Goal: Task Accomplishment & Management: Manage account settings

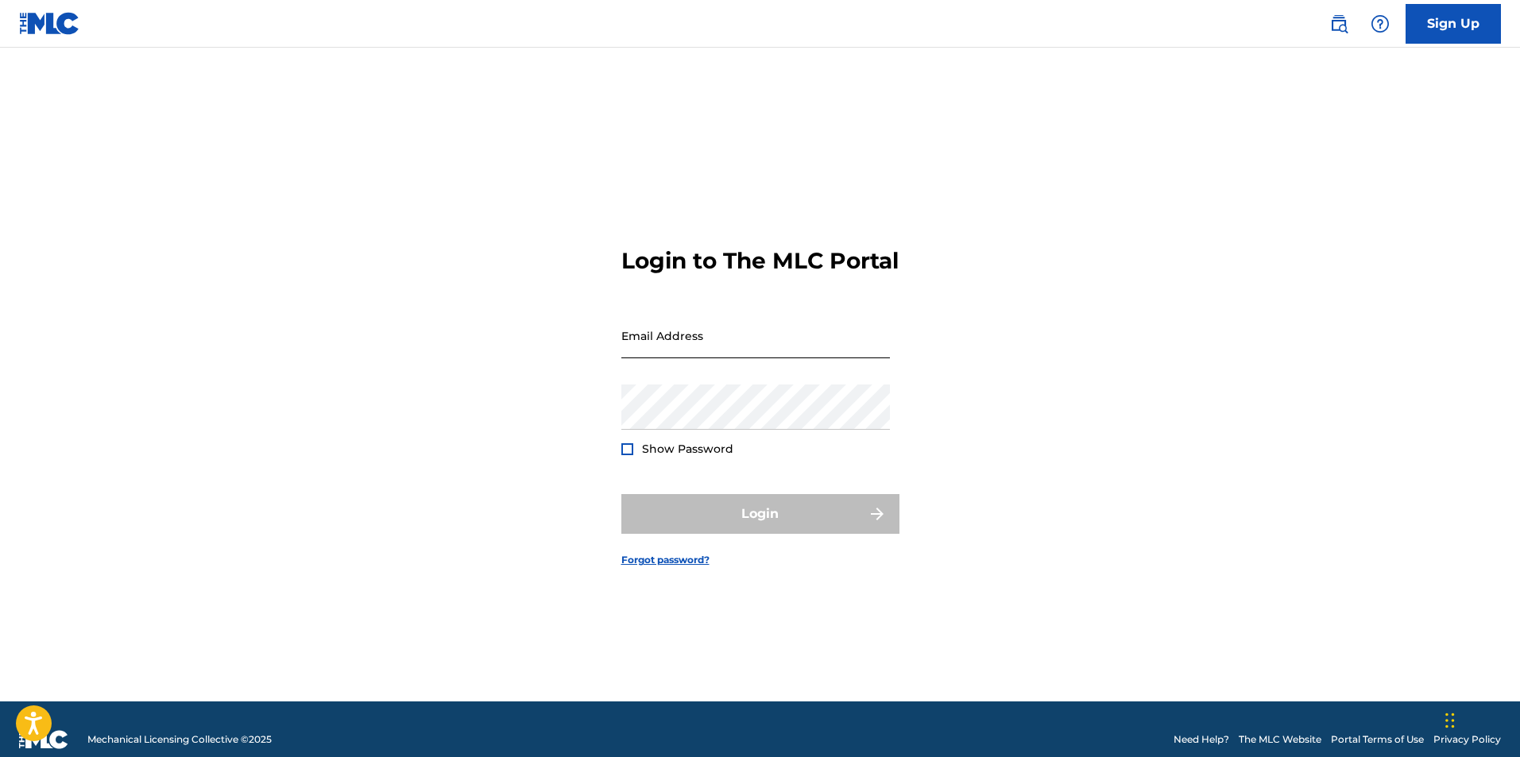
drag, startPoint x: 0, startPoint y: 0, endPoint x: 744, endPoint y: 350, distance: 821.8
click at [744, 350] on input "Email Address" at bounding box center [755, 335] width 269 height 45
type input "[EMAIL_ADDRESS][DOMAIN_NAME]"
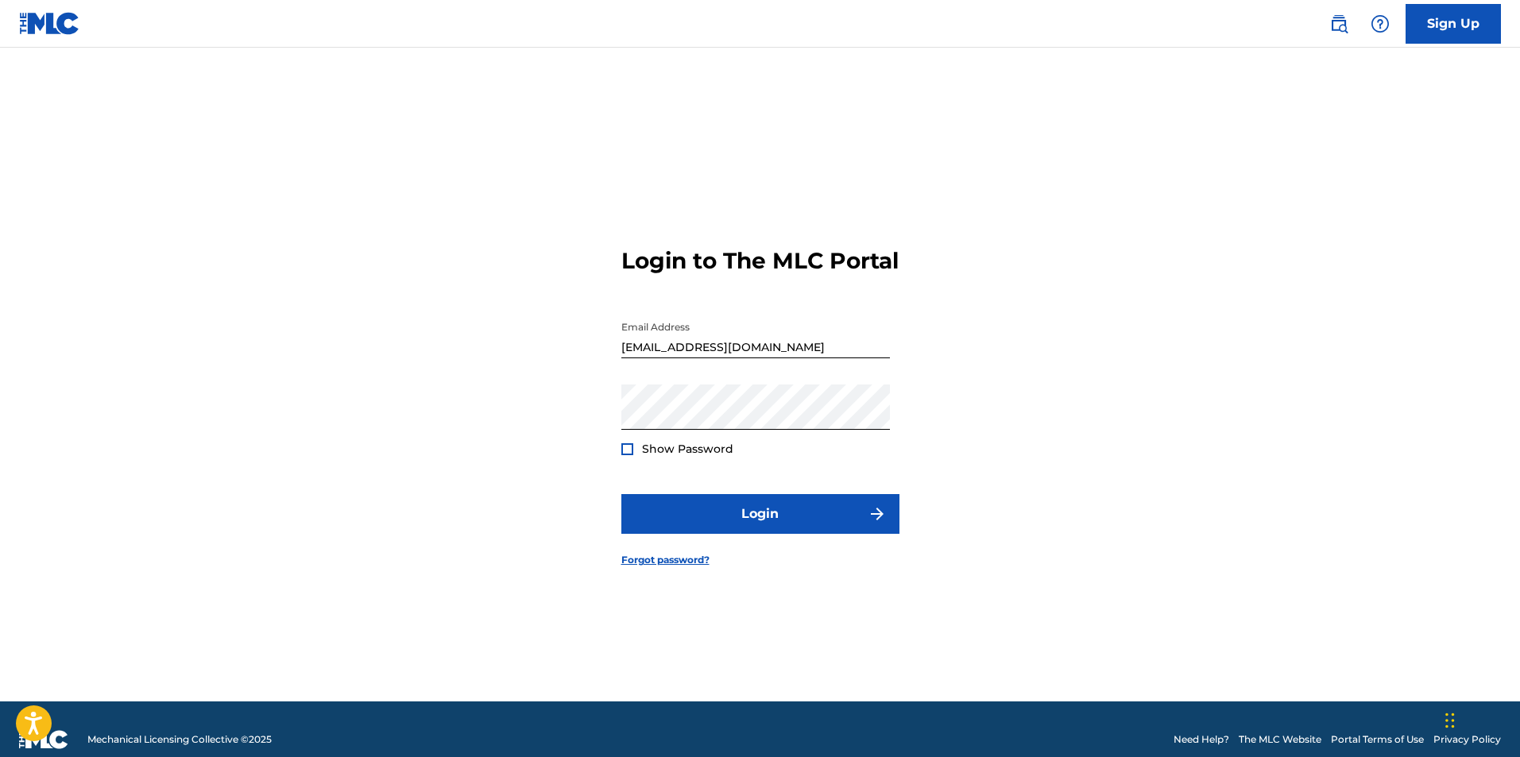
click at [626, 455] on div at bounding box center [627, 449] width 12 height 12
click at [626, 454] on img at bounding box center [627, 449] width 9 height 9
click at [626, 455] on div at bounding box center [627, 449] width 12 height 12
click at [631, 454] on img at bounding box center [627, 449] width 9 height 9
click at [739, 529] on button "Login" at bounding box center [760, 514] width 278 height 40
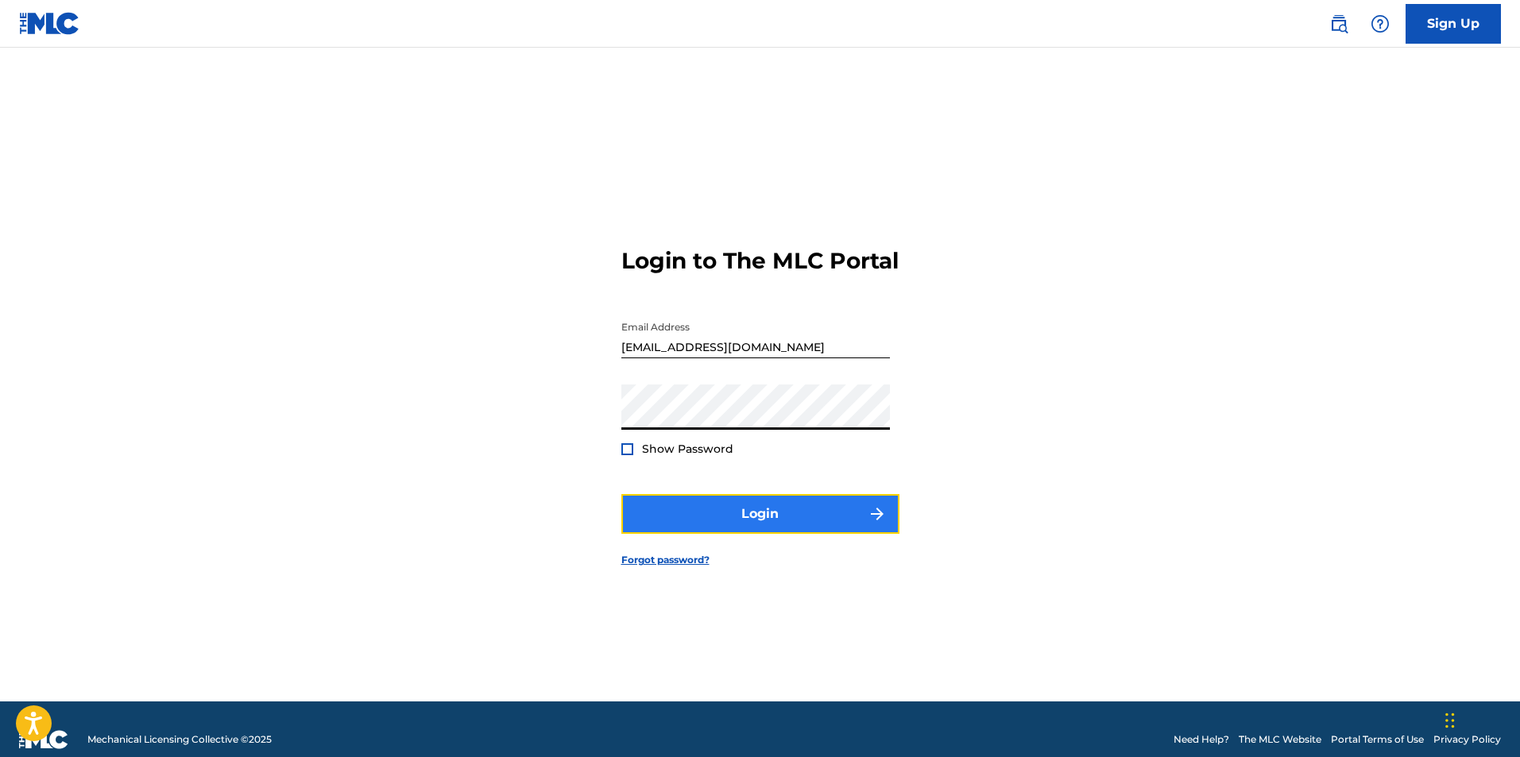
click at [684, 529] on button "Login" at bounding box center [760, 514] width 278 height 40
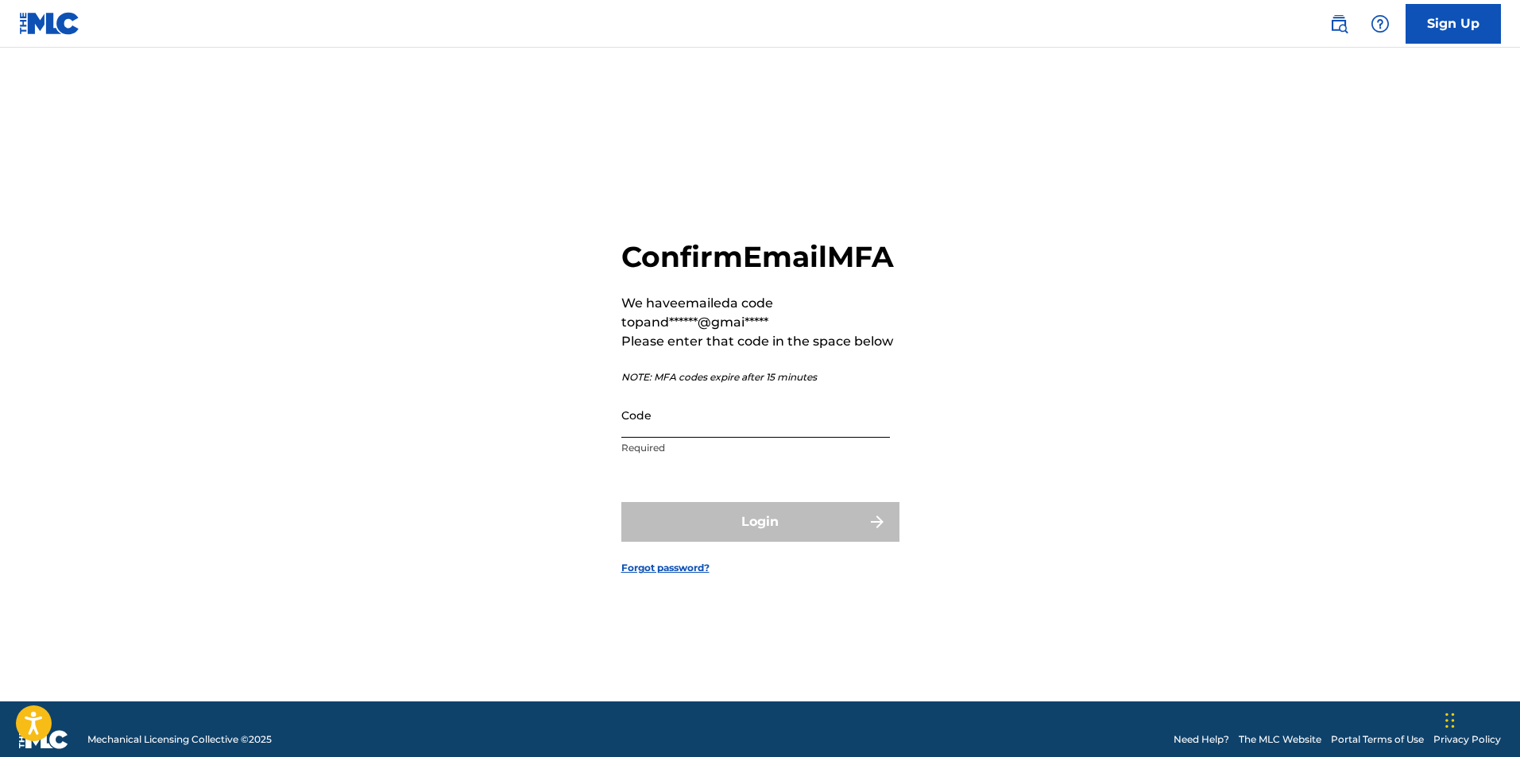
click at [738, 438] on input "Code" at bounding box center [755, 415] width 269 height 45
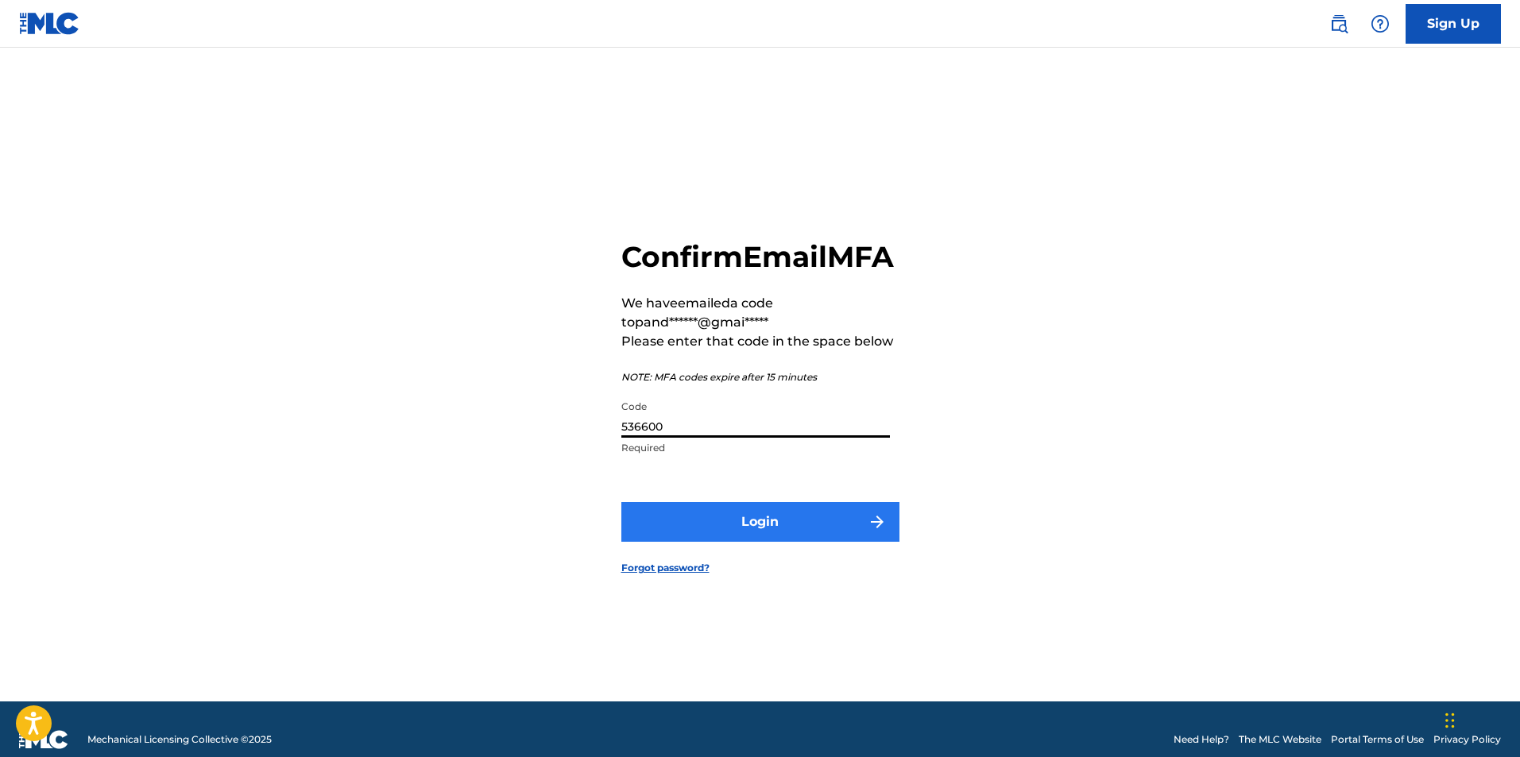
type input "536600"
click at [764, 533] on button "Login" at bounding box center [760, 522] width 278 height 40
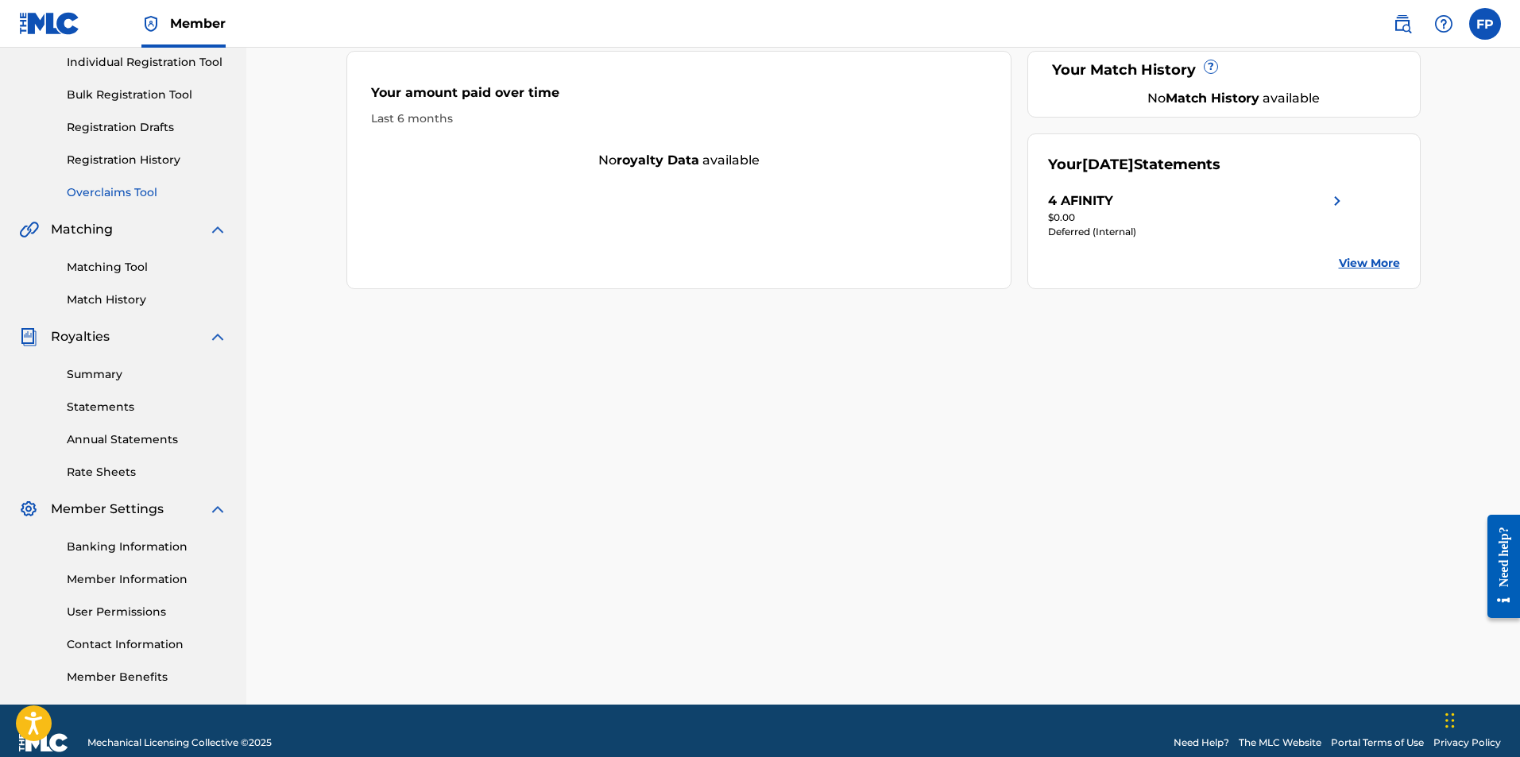
scroll to position [228, 0]
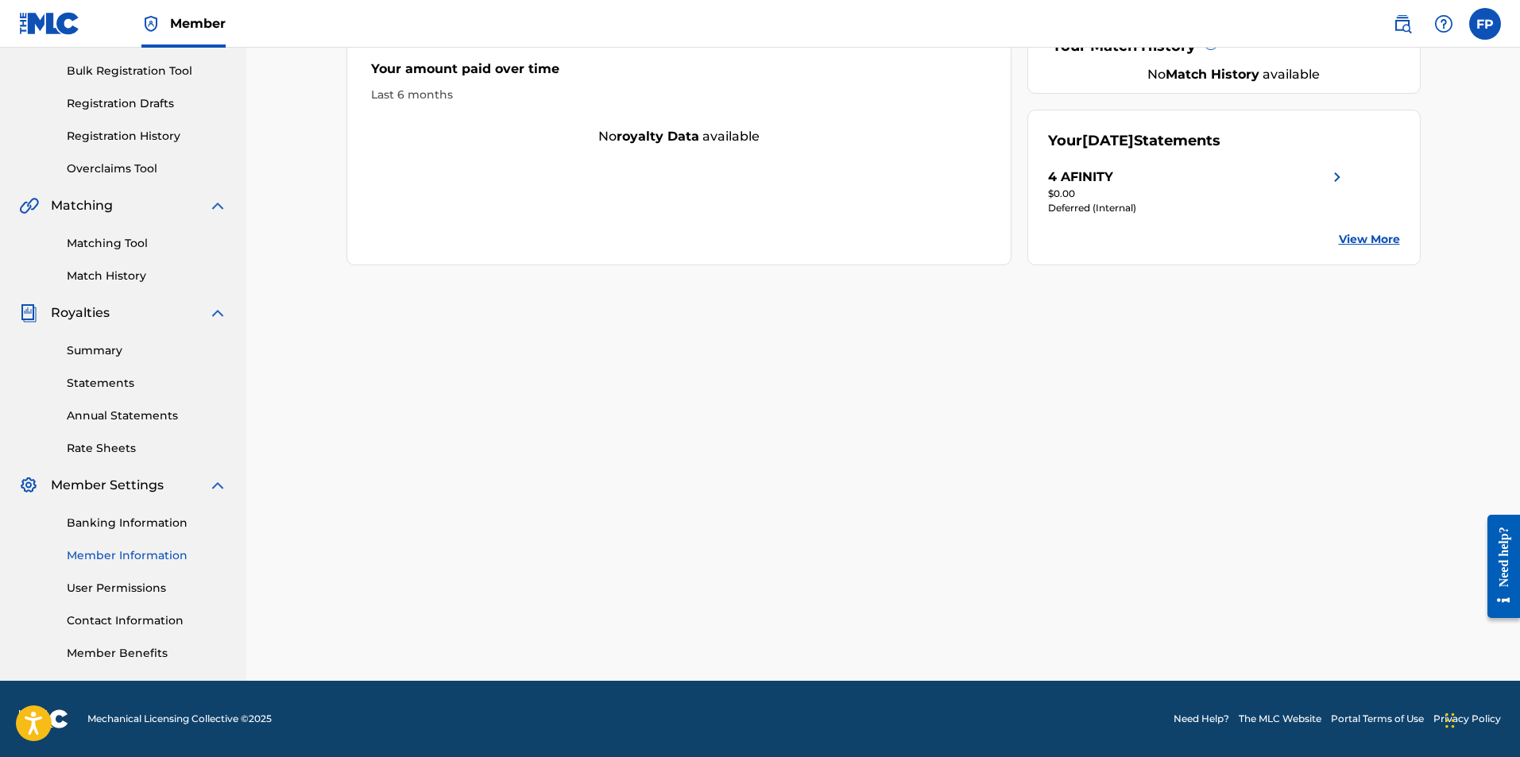
click at [141, 554] on link "Member Information" at bounding box center [147, 555] width 161 height 17
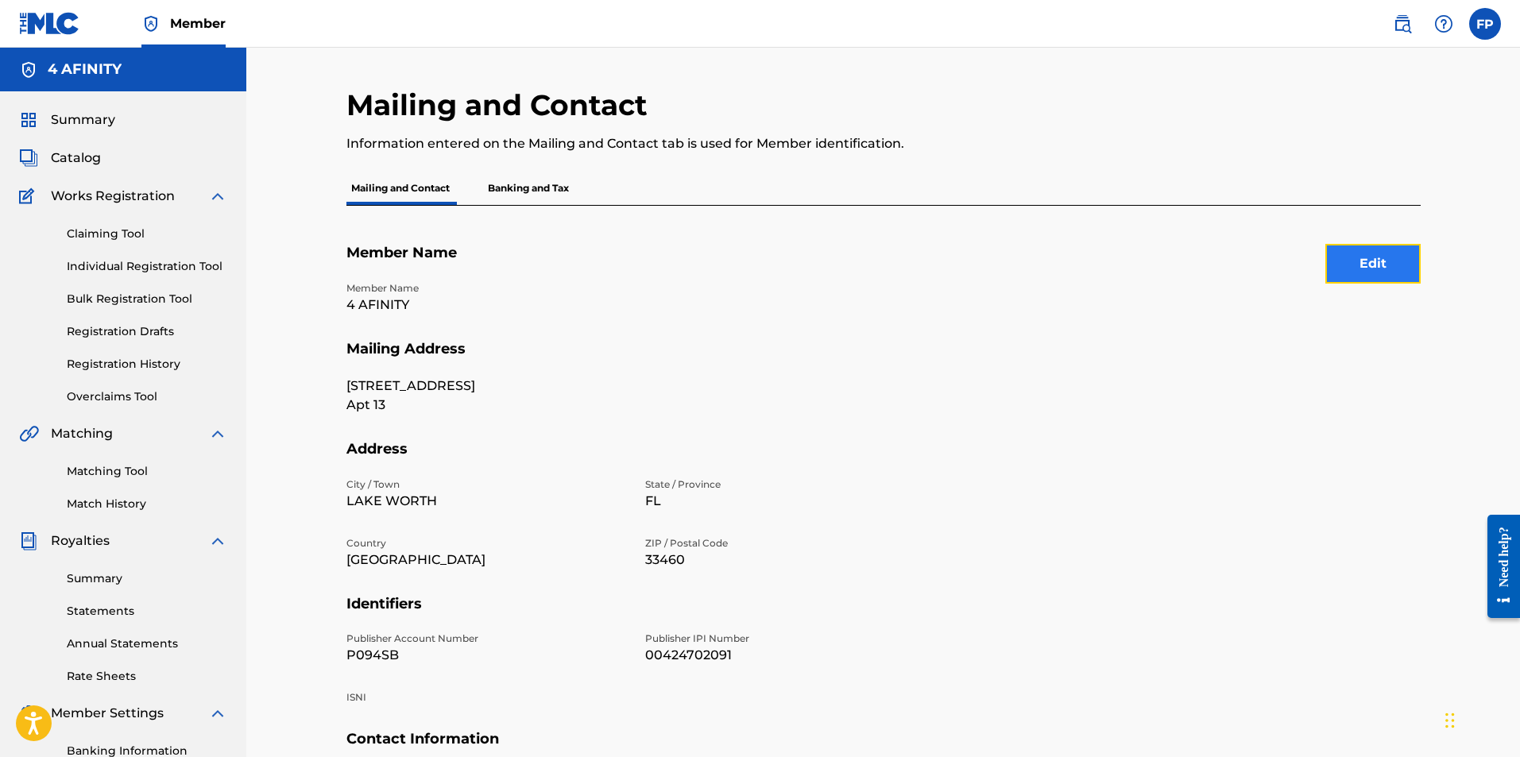
click at [1392, 262] on button "Edit" at bounding box center [1372, 264] width 95 height 40
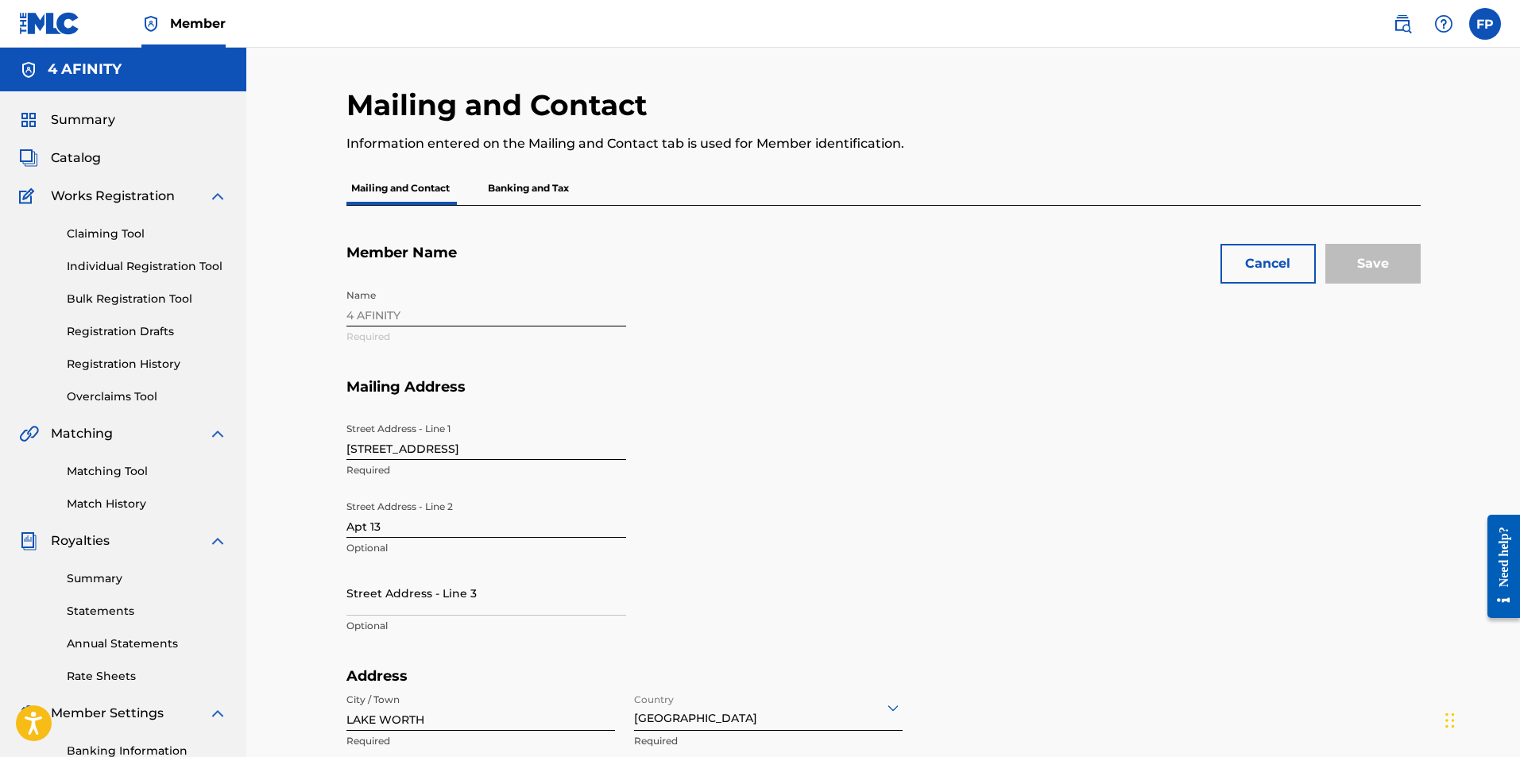
click at [546, 446] on input "[STREET_ADDRESS]" at bounding box center [486, 437] width 280 height 45
type input "[PERSON_NAME] 1409"
click at [391, 532] on input "Apt 13" at bounding box center [486, 515] width 280 height 45
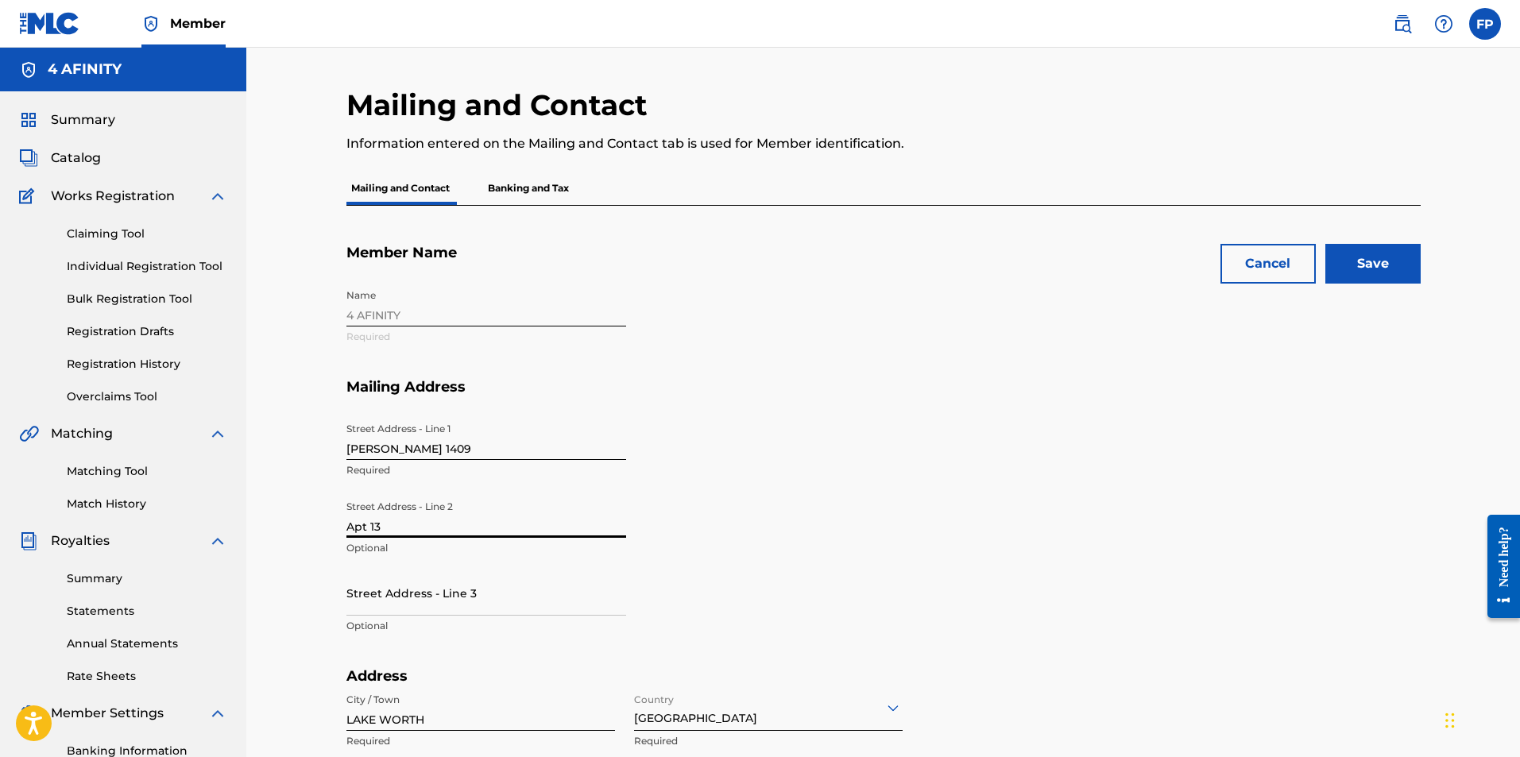
click at [391, 532] on input "Apt 13" at bounding box center [486, 515] width 280 height 45
type input "Piso 2 A"
click at [821, 582] on div "Street Address - Line [GEOGRAPHIC_DATA][PERSON_NAME][STREET_ADDRESS] Address - …" at bounding box center [635, 541] width 578 height 253
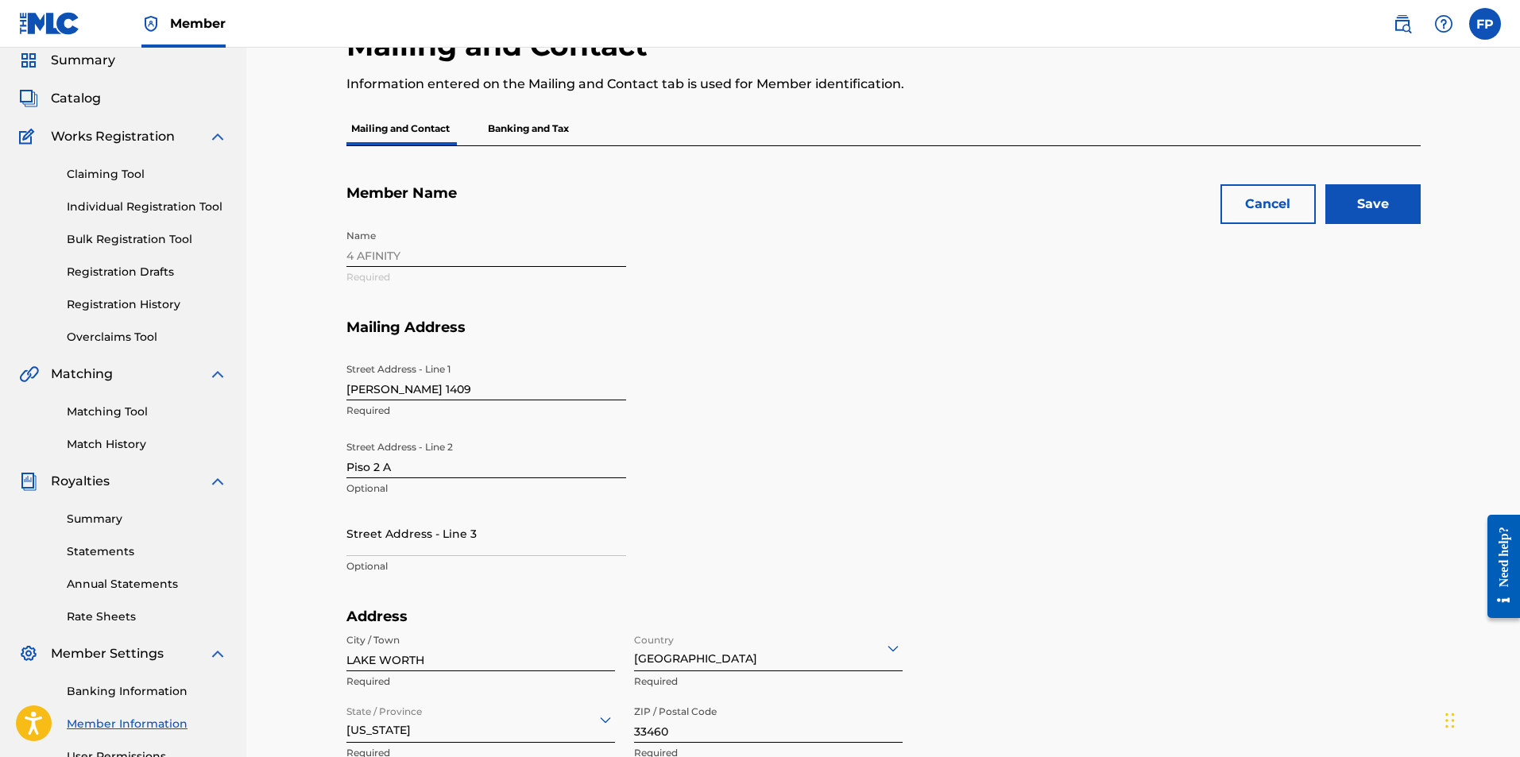
scroll to position [159, 0]
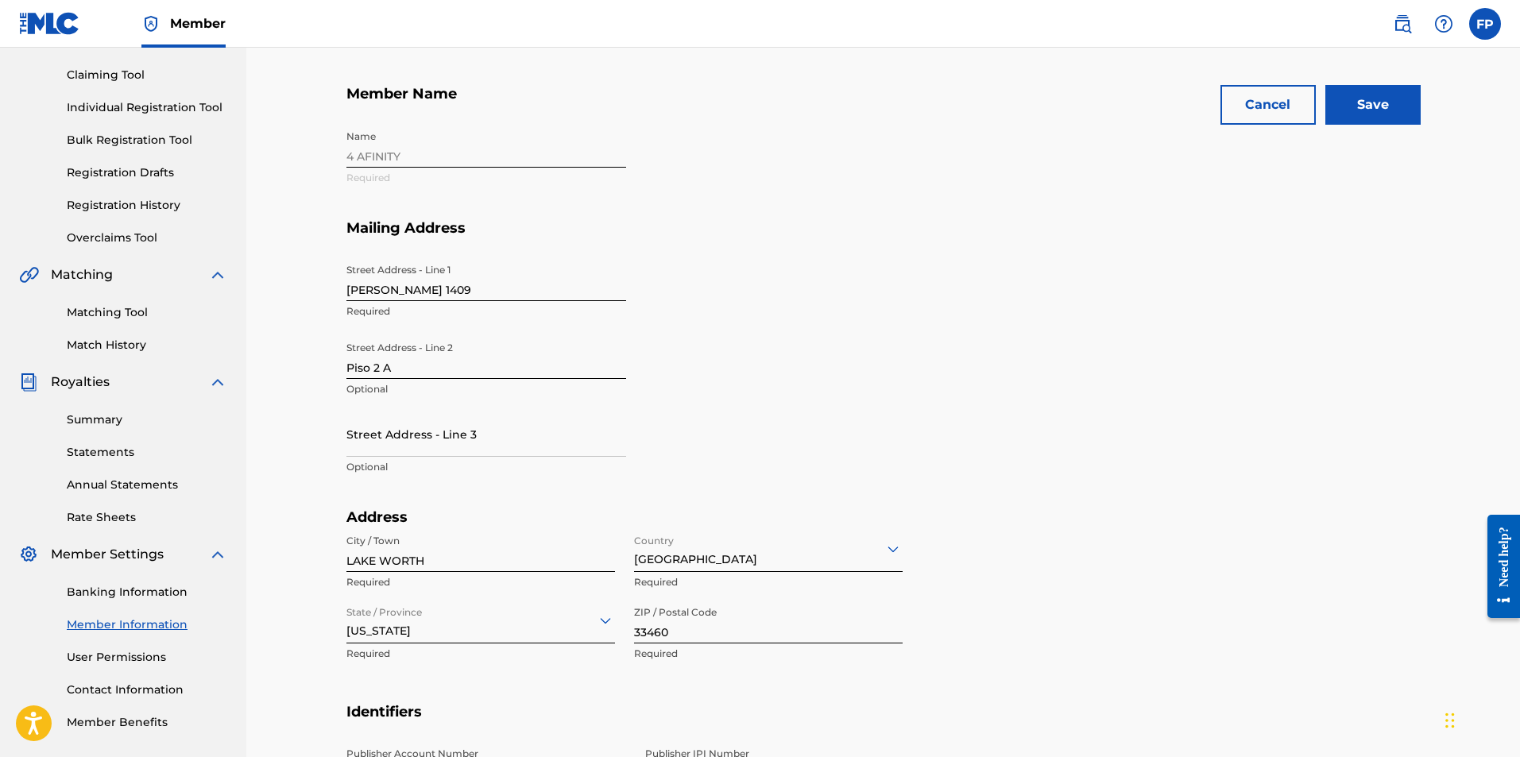
click at [470, 563] on input "LAKE WORTH" at bounding box center [480, 549] width 269 height 45
click at [760, 542] on div "[GEOGRAPHIC_DATA]" at bounding box center [768, 549] width 269 height 45
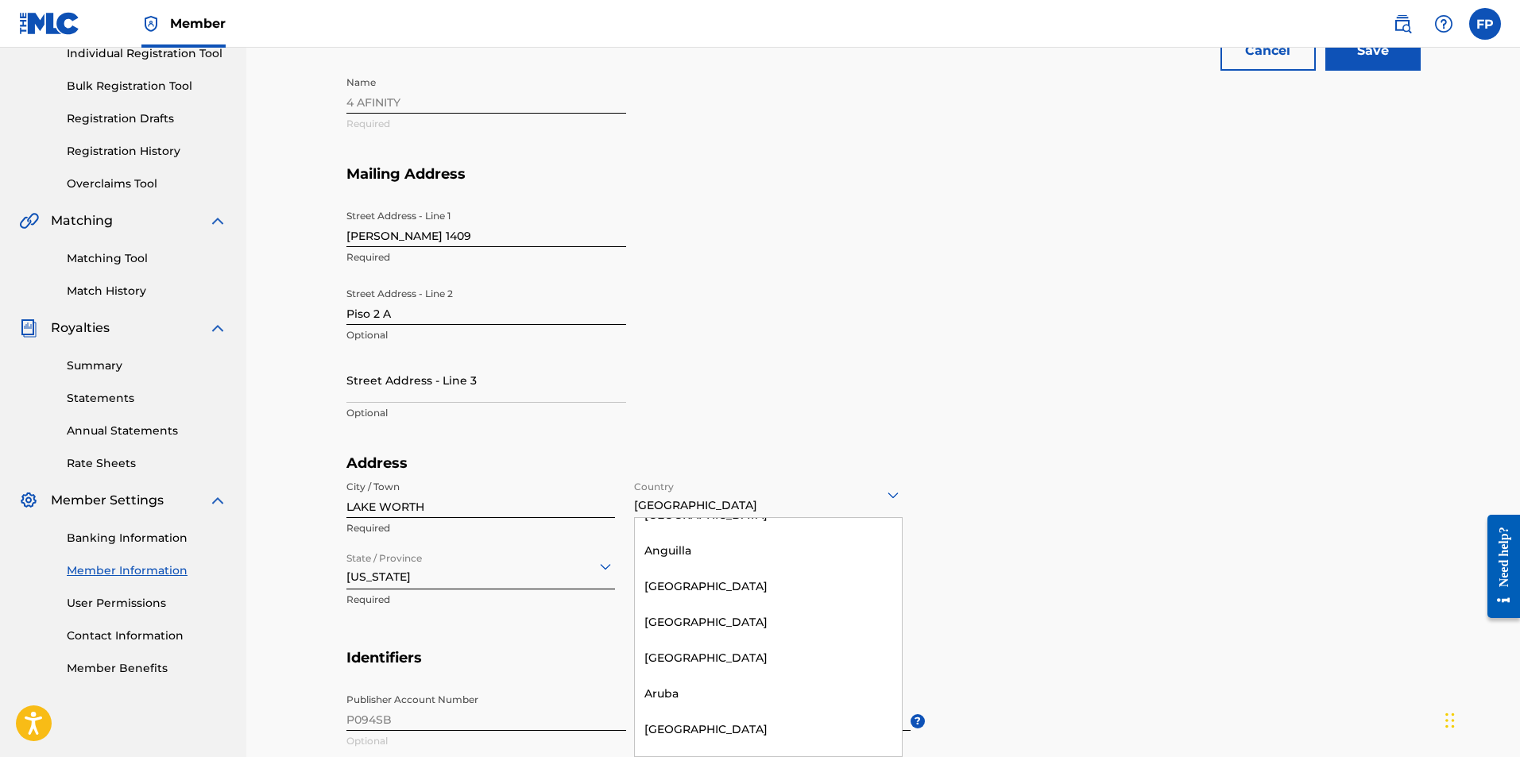
scroll to position [238, 0]
click at [701, 585] on div "[GEOGRAPHIC_DATA]" at bounding box center [768, 584] width 267 height 36
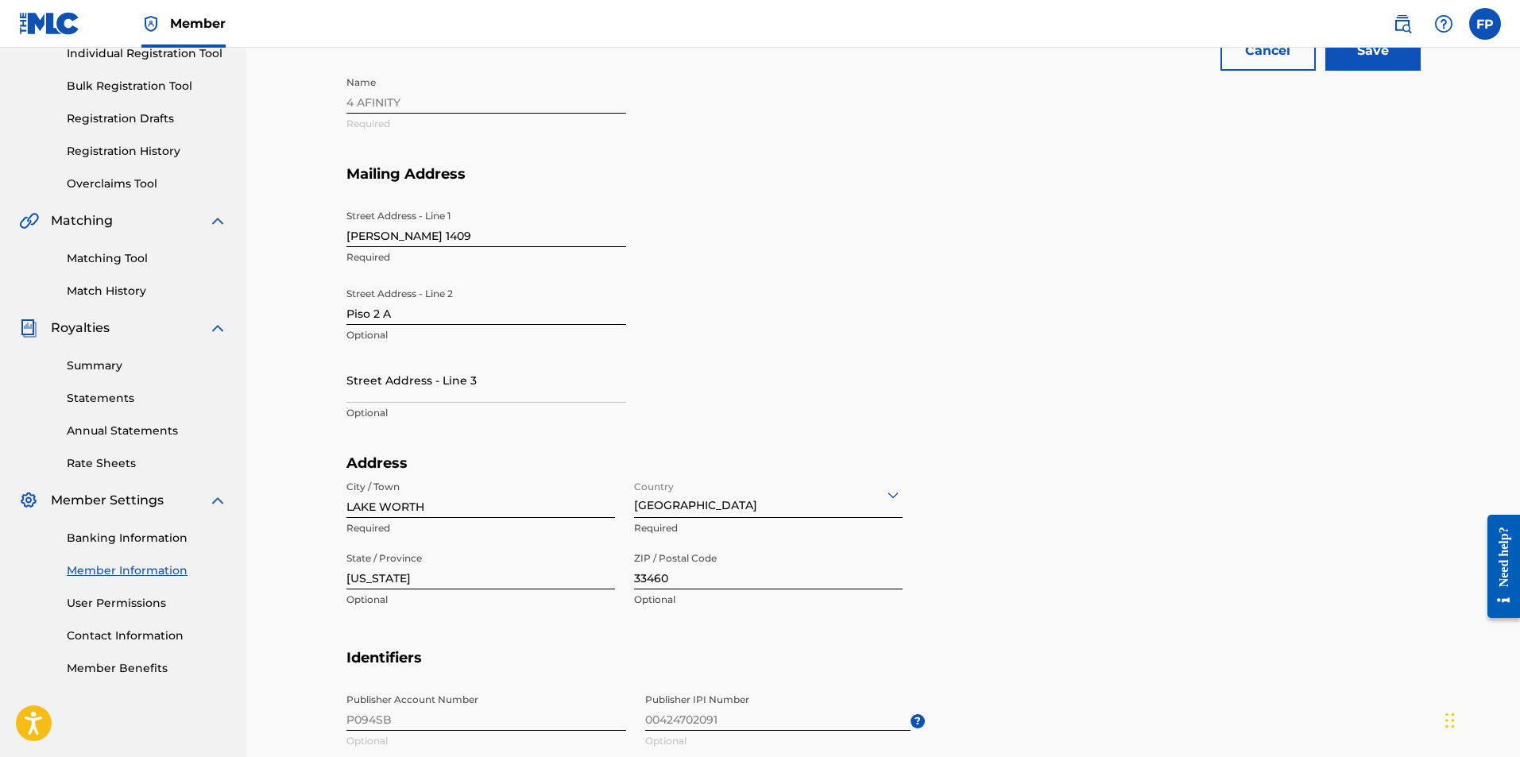
click at [488, 502] on input "LAKE WORTH" at bounding box center [480, 495] width 269 height 45
type input "[GEOGRAPHIC_DATA]"
click at [478, 574] on input "[US_STATE]" at bounding box center [480, 566] width 269 height 45
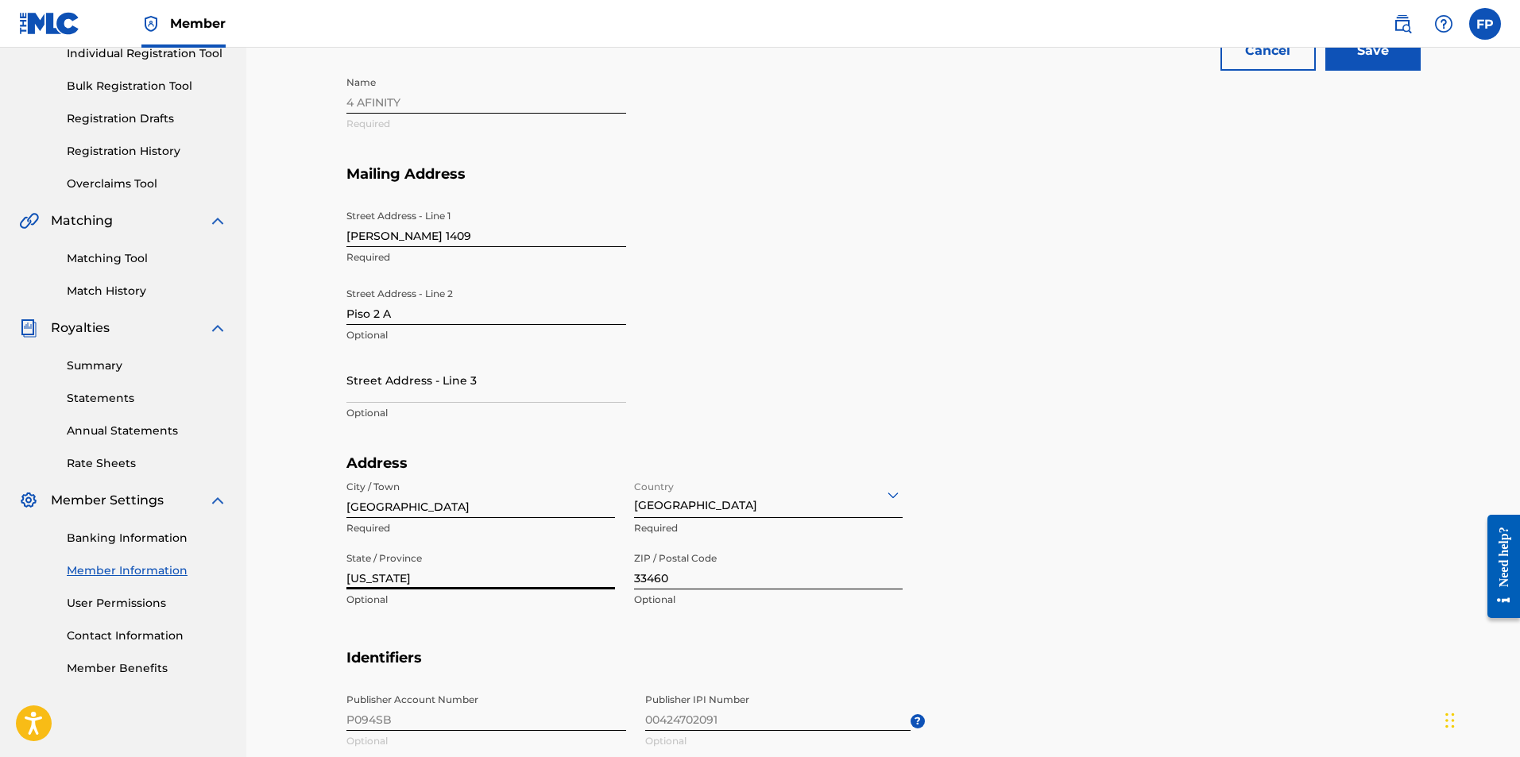
click at [478, 574] on input "[US_STATE]" at bounding box center [480, 566] width 269 height 45
type input "CABA"
click at [718, 576] on input "33460" at bounding box center [768, 566] width 269 height 45
type input "1021"
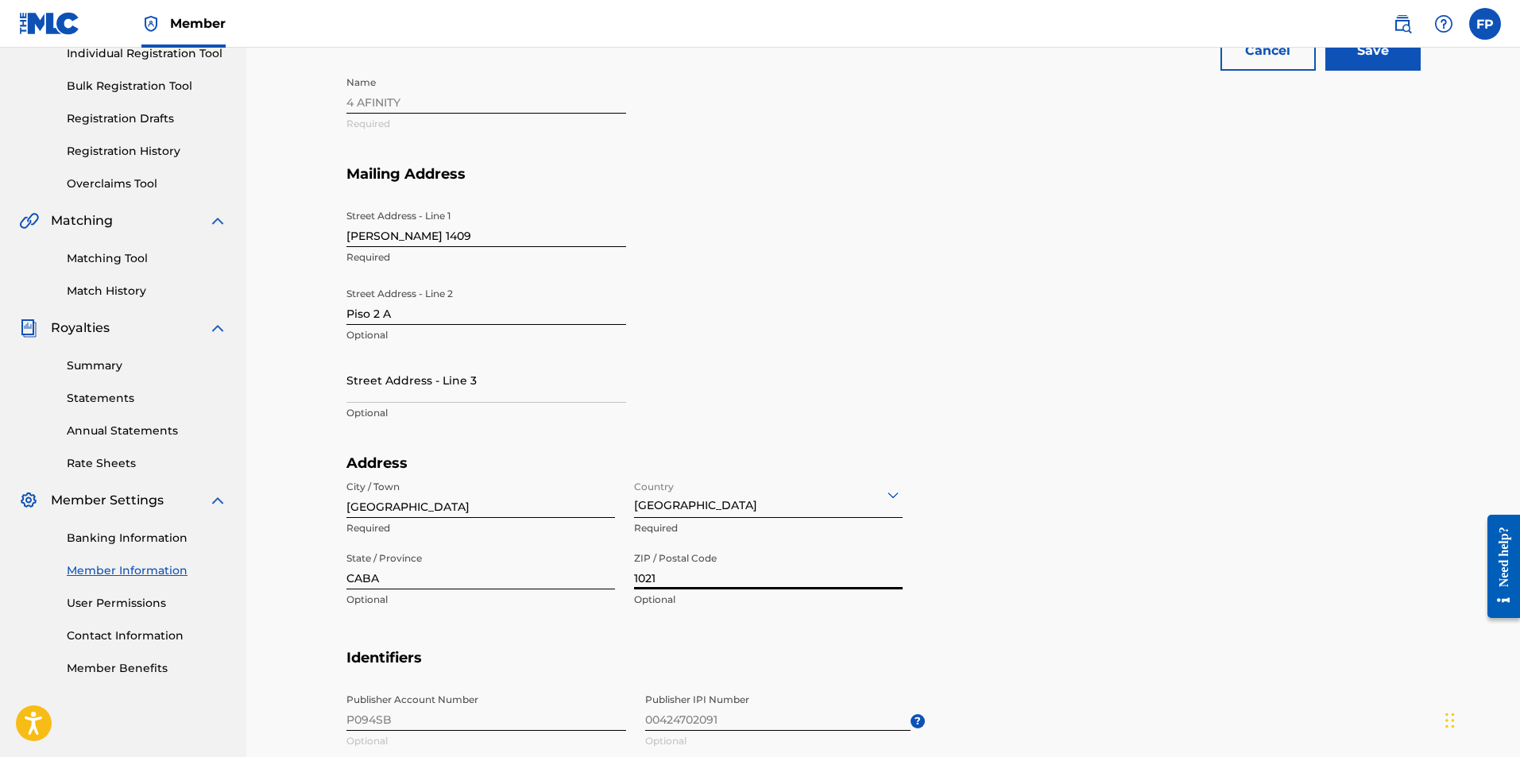
click at [959, 613] on section "Address City / [GEOGRAPHIC_DATA] Required Country [GEOGRAPHIC_DATA] Required St…" at bounding box center [883, 552] width 1074 height 195
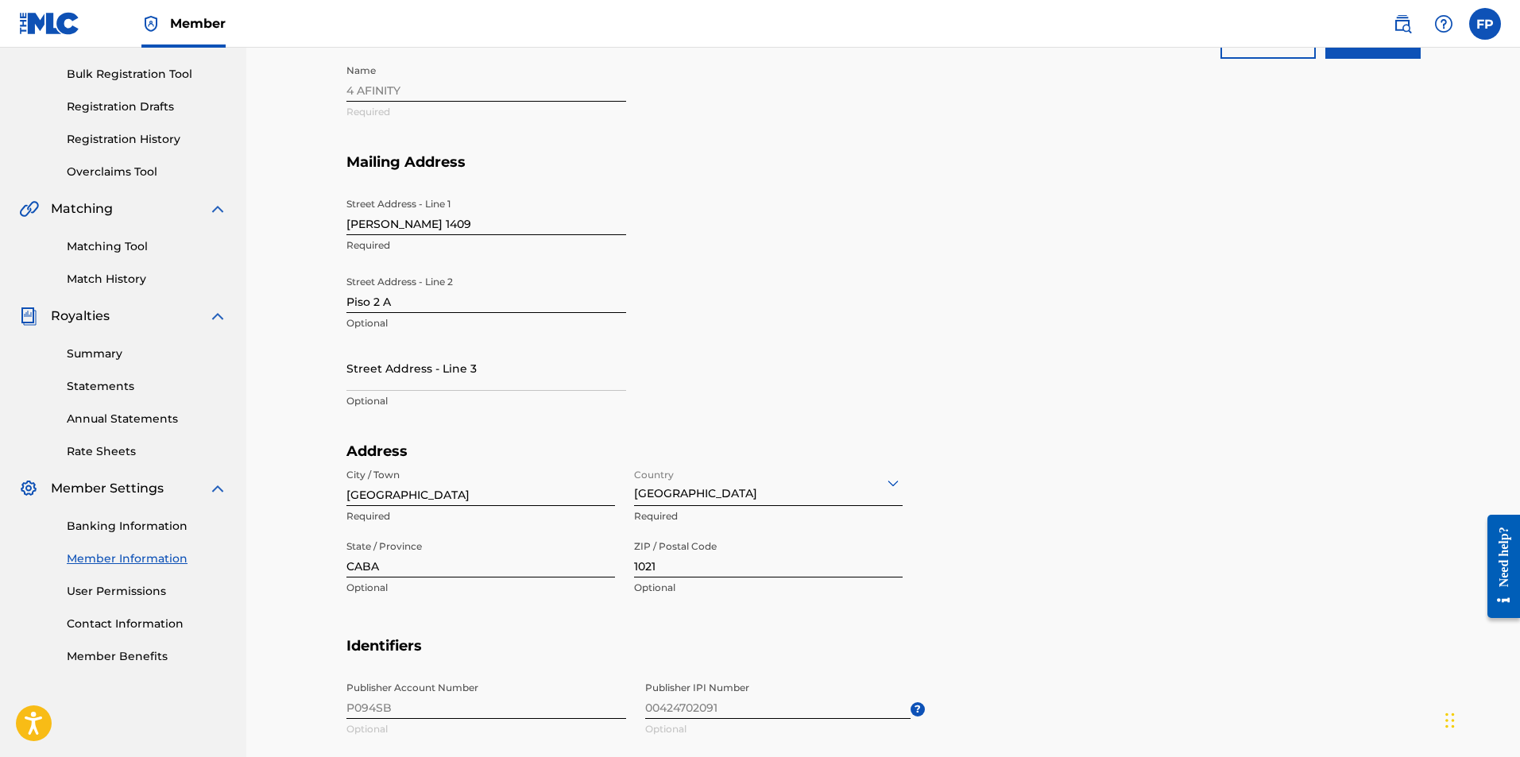
scroll to position [133, 0]
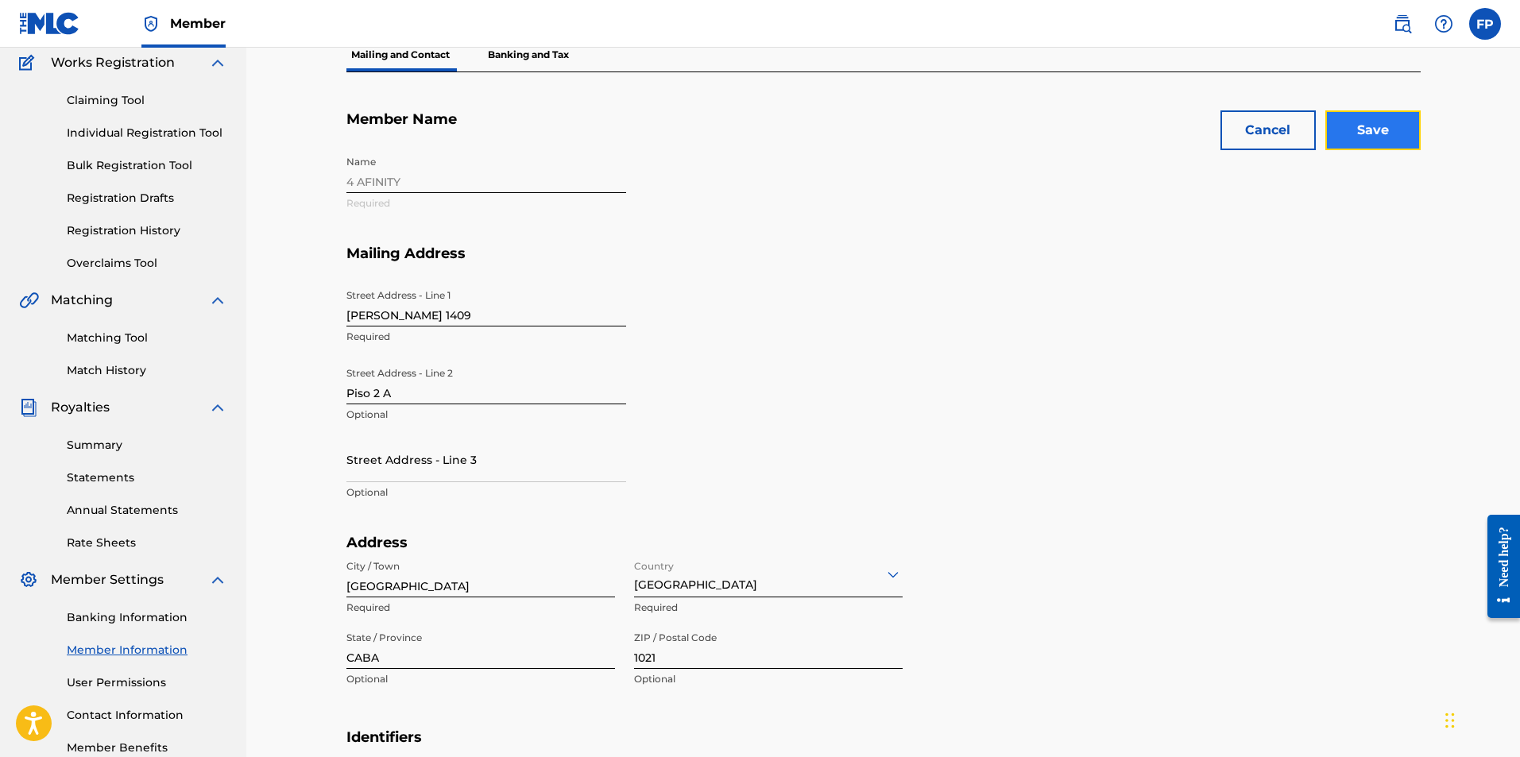
click at [1395, 122] on input "Save" at bounding box center [1372, 130] width 95 height 40
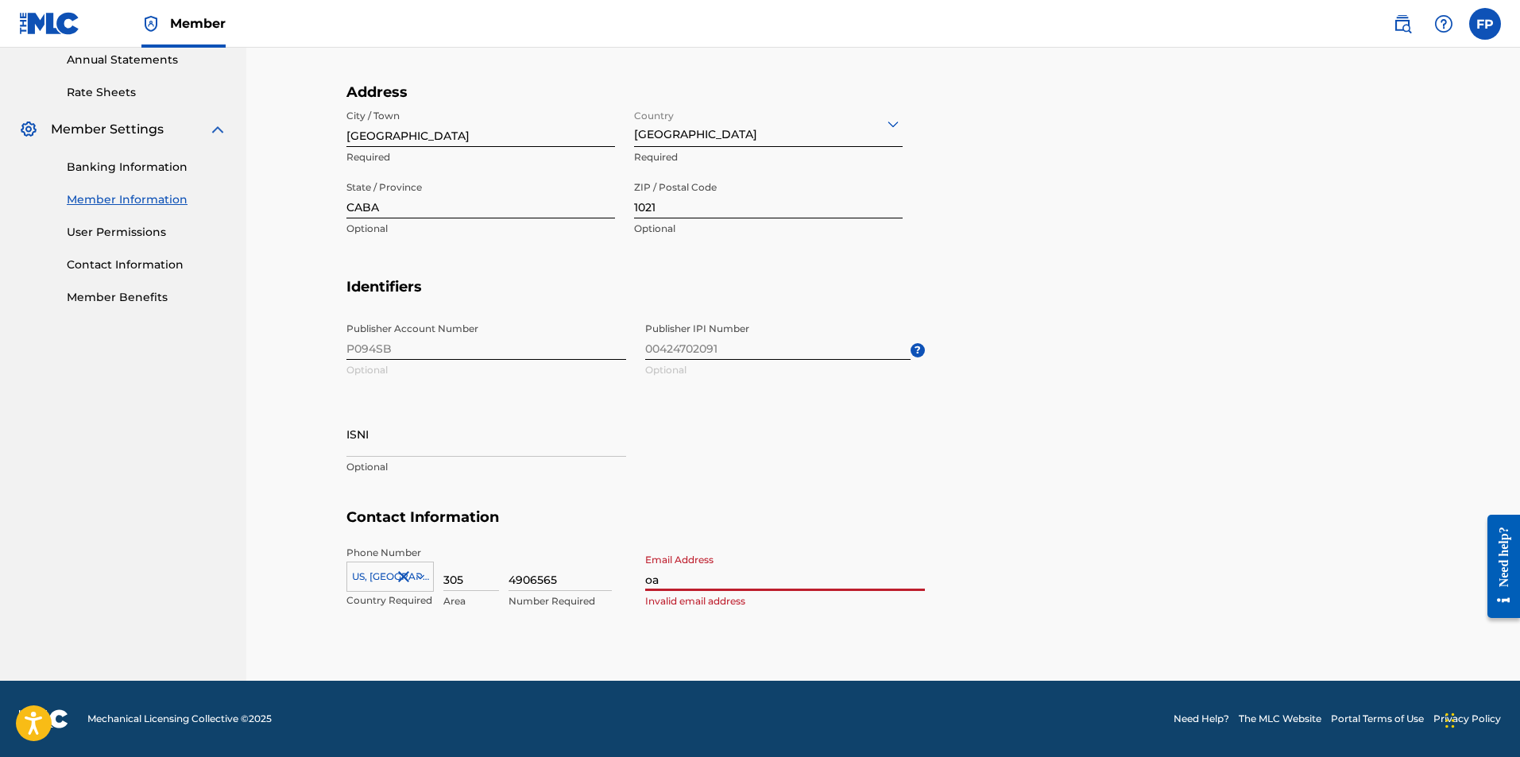
type input "o"
type input "[EMAIL_ADDRESS][DOMAIN_NAME]"
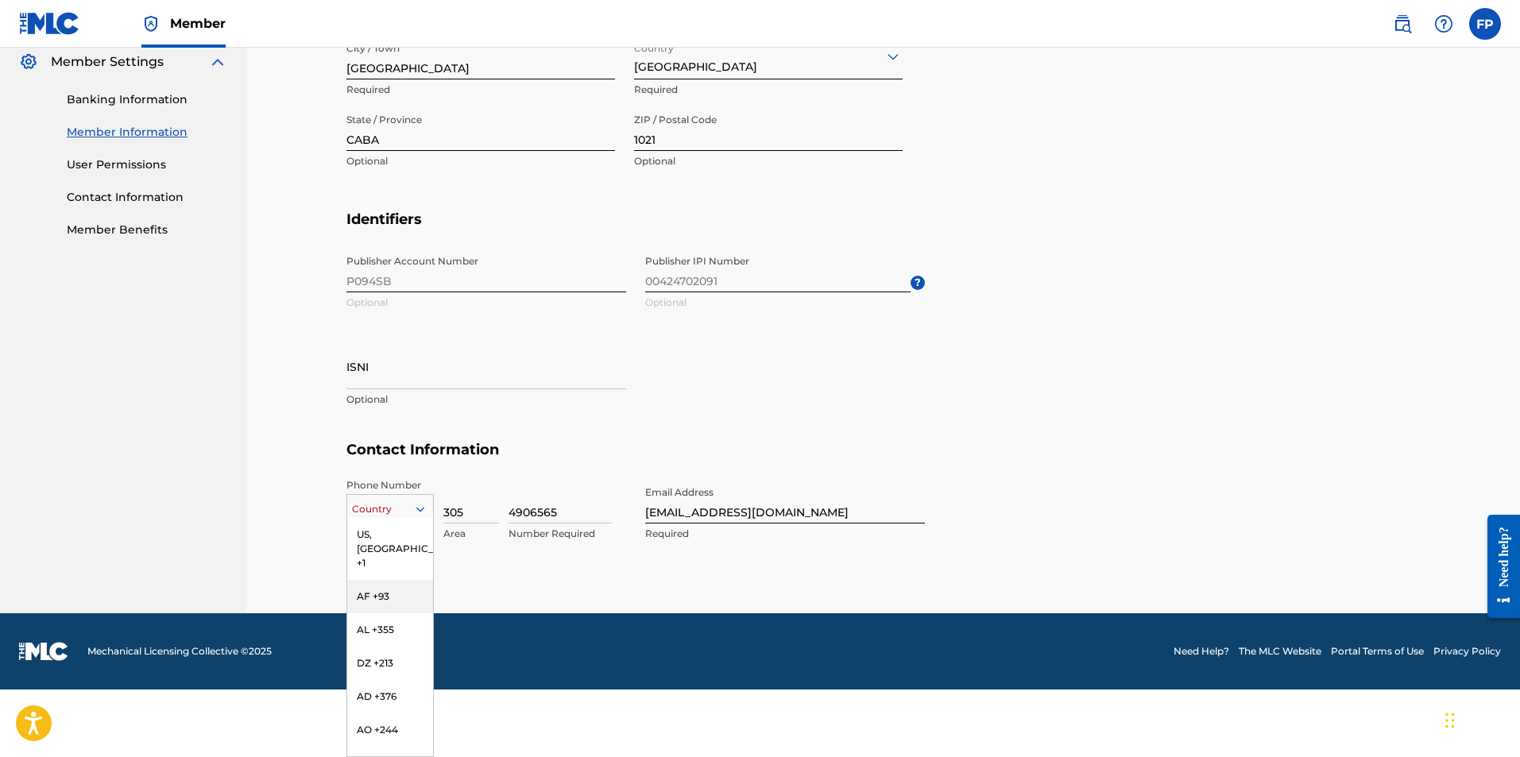
click at [400, 518] on div "216 results available. Use Up and Down to choose options, press Enter to select…" at bounding box center [389, 506] width 87 height 24
click at [379, 655] on div "AR +54" at bounding box center [390, 671] width 86 height 33
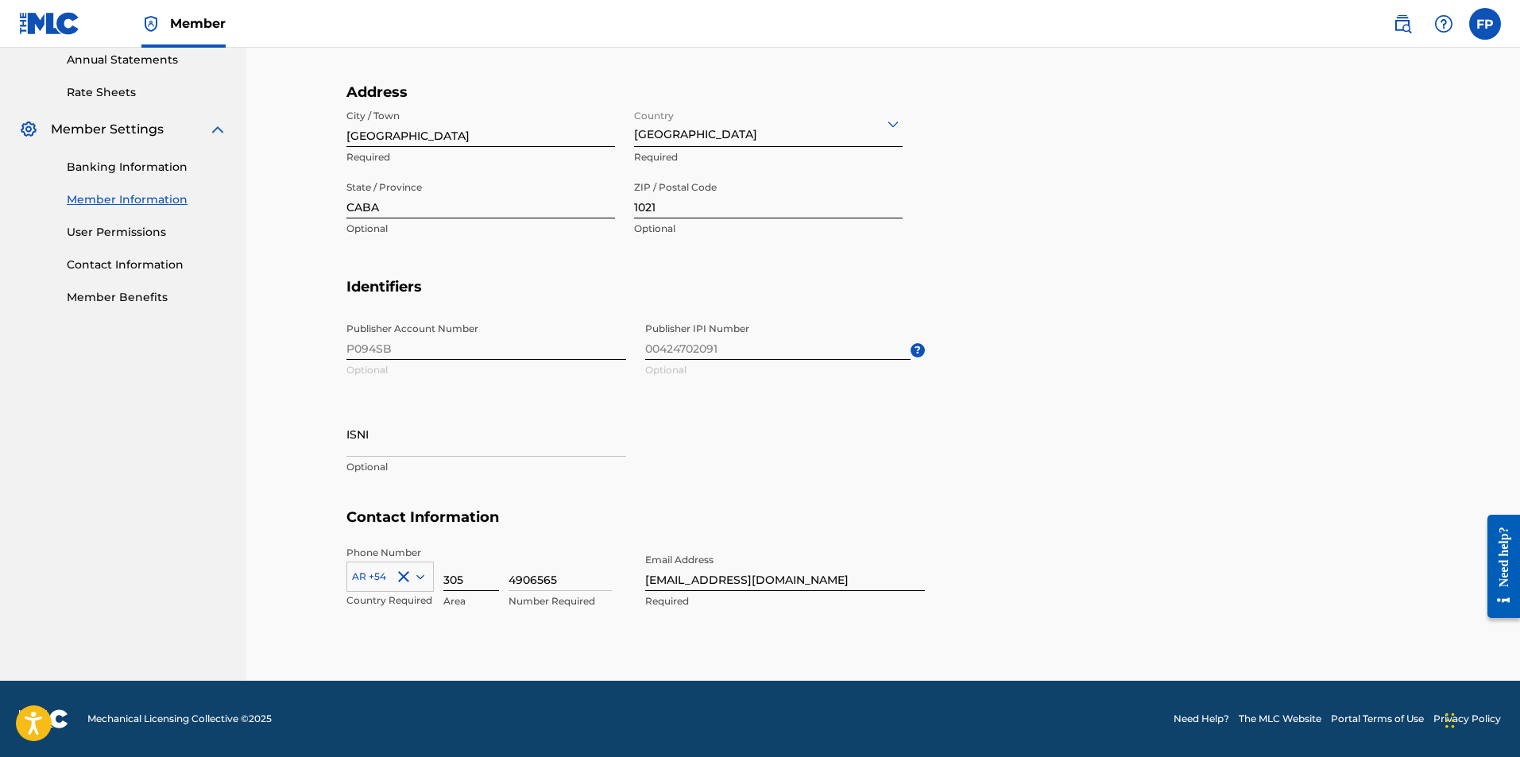
click at [458, 580] on input "305" at bounding box center [471, 568] width 56 height 45
type input "011"
click at [534, 576] on input "4906565" at bounding box center [560, 568] width 103 height 45
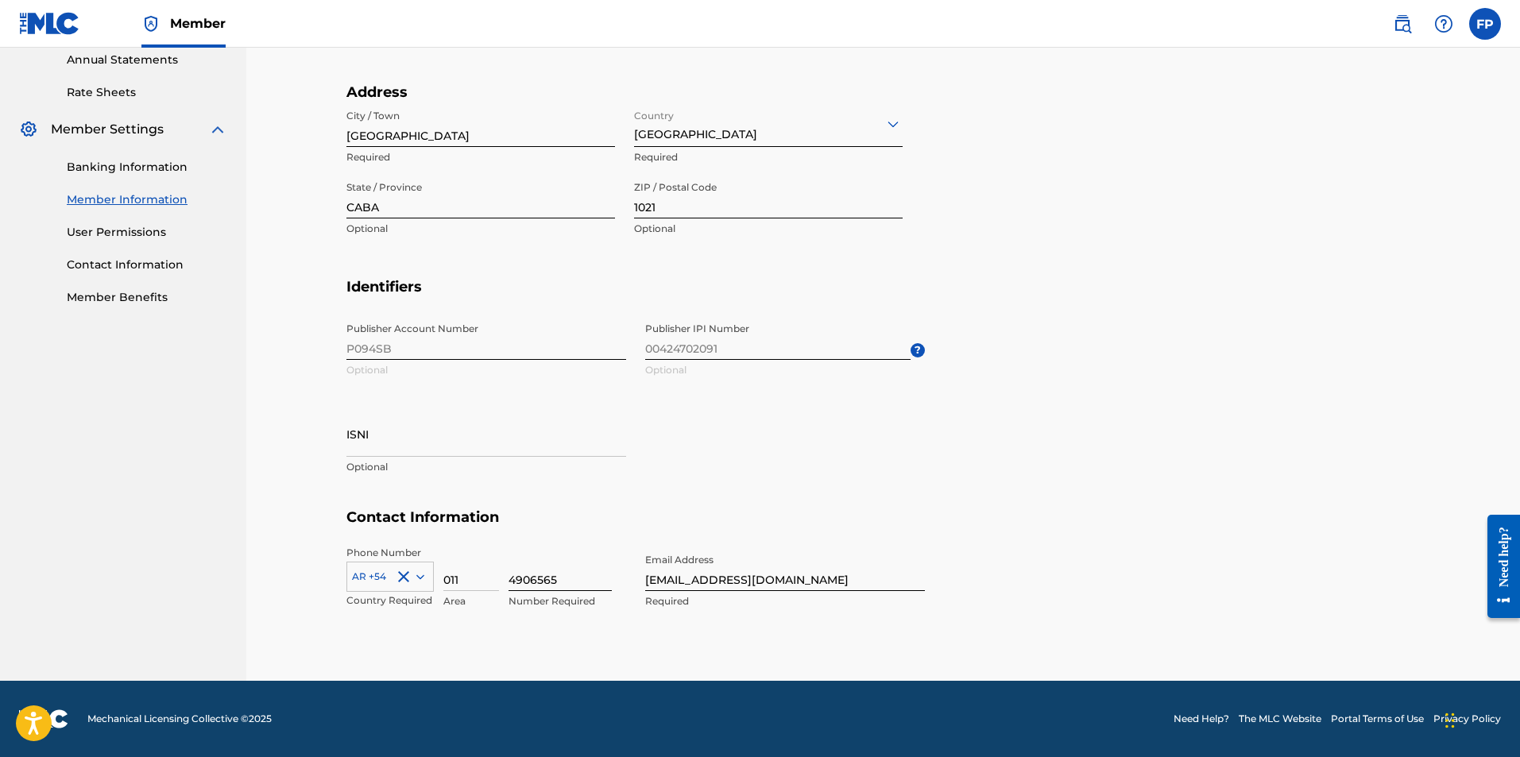
click at [534, 576] on input "4906565" at bounding box center [560, 568] width 103 height 45
type input "25053682"
click at [1028, 600] on section "Contact Information Phone Number AR +54 Country Required 011 Area 25053682 Numb…" at bounding box center [883, 576] width 1074 height 134
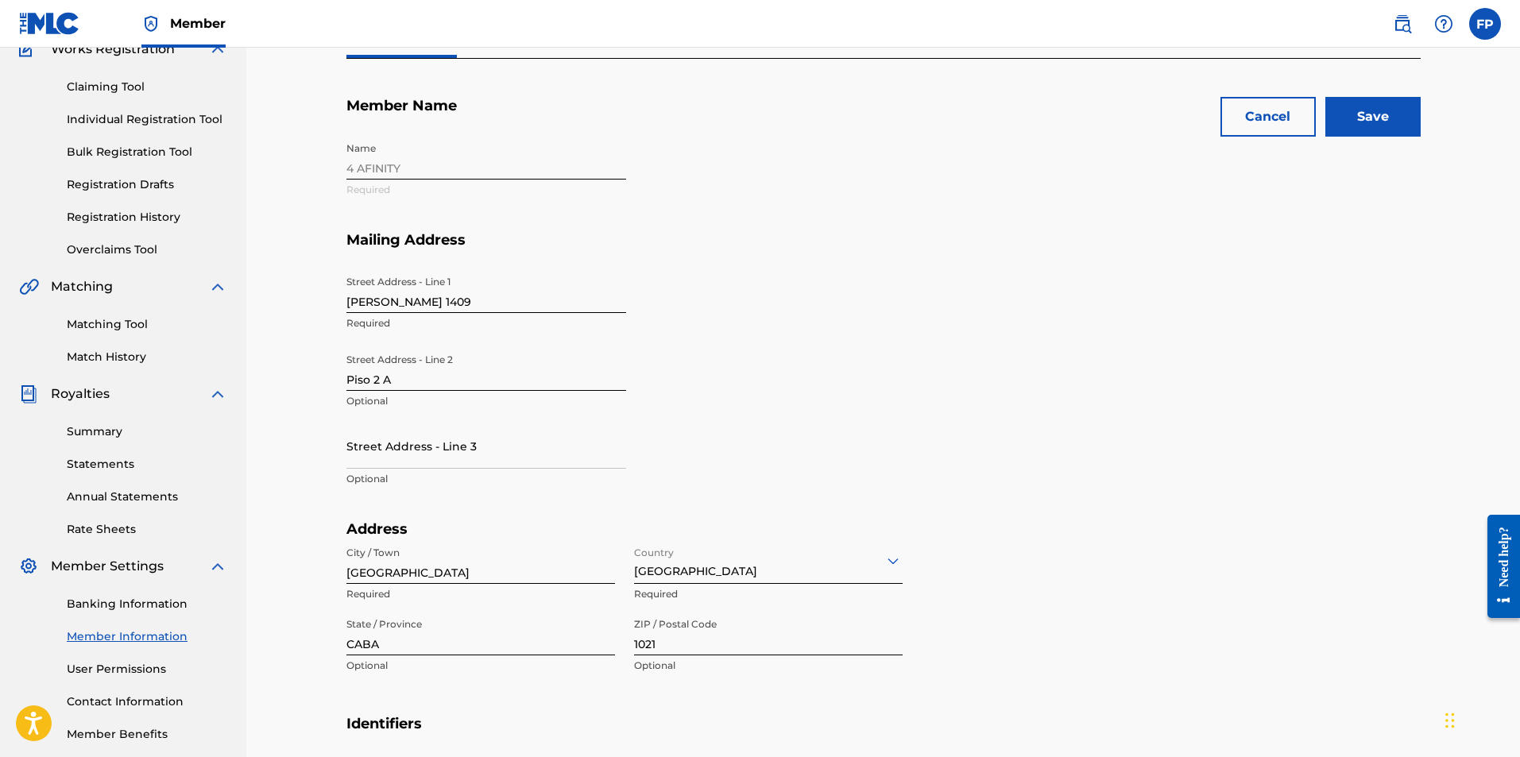
scroll to position [28, 0]
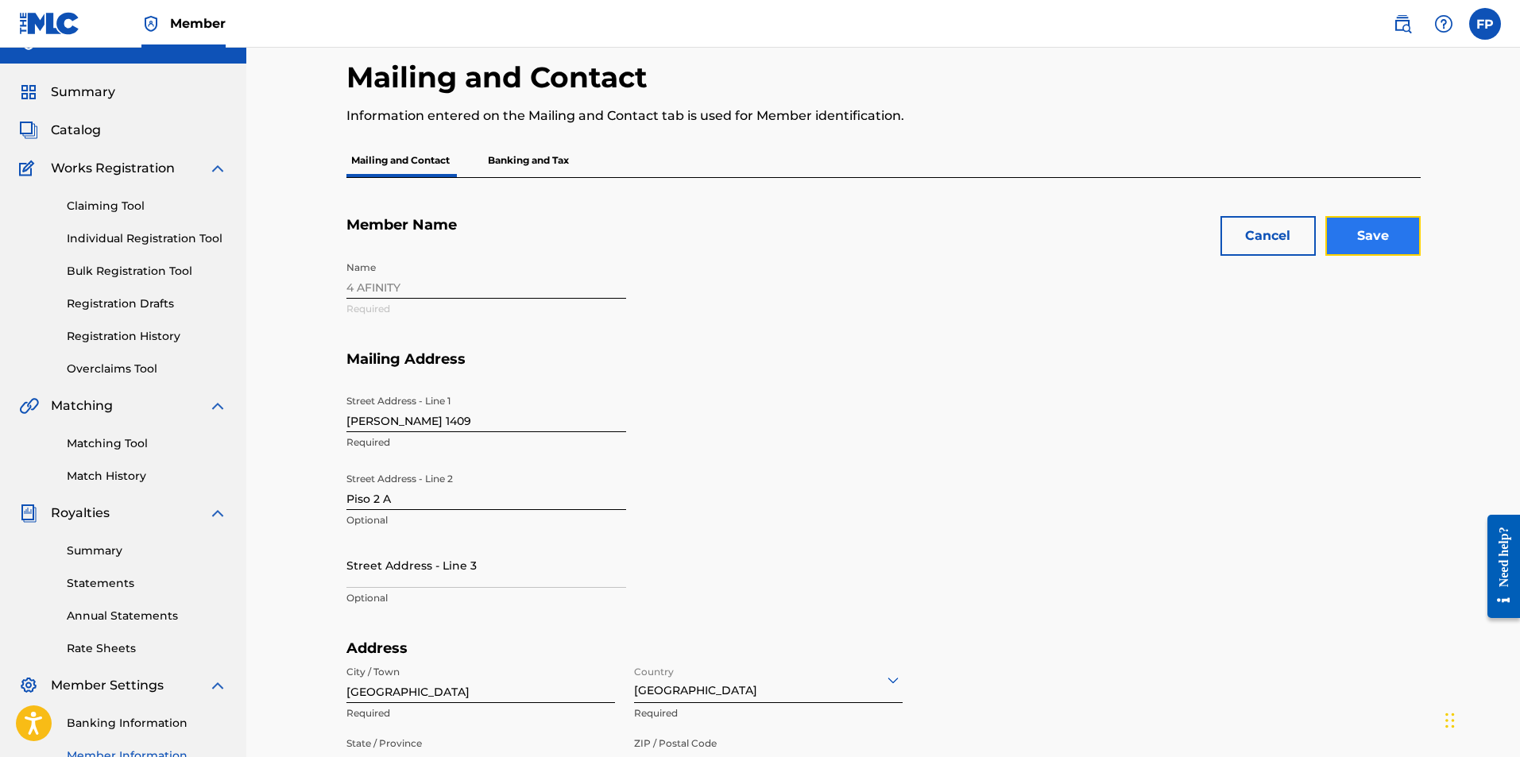
click at [1377, 235] on input "Save" at bounding box center [1372, 236] width 95 height 40
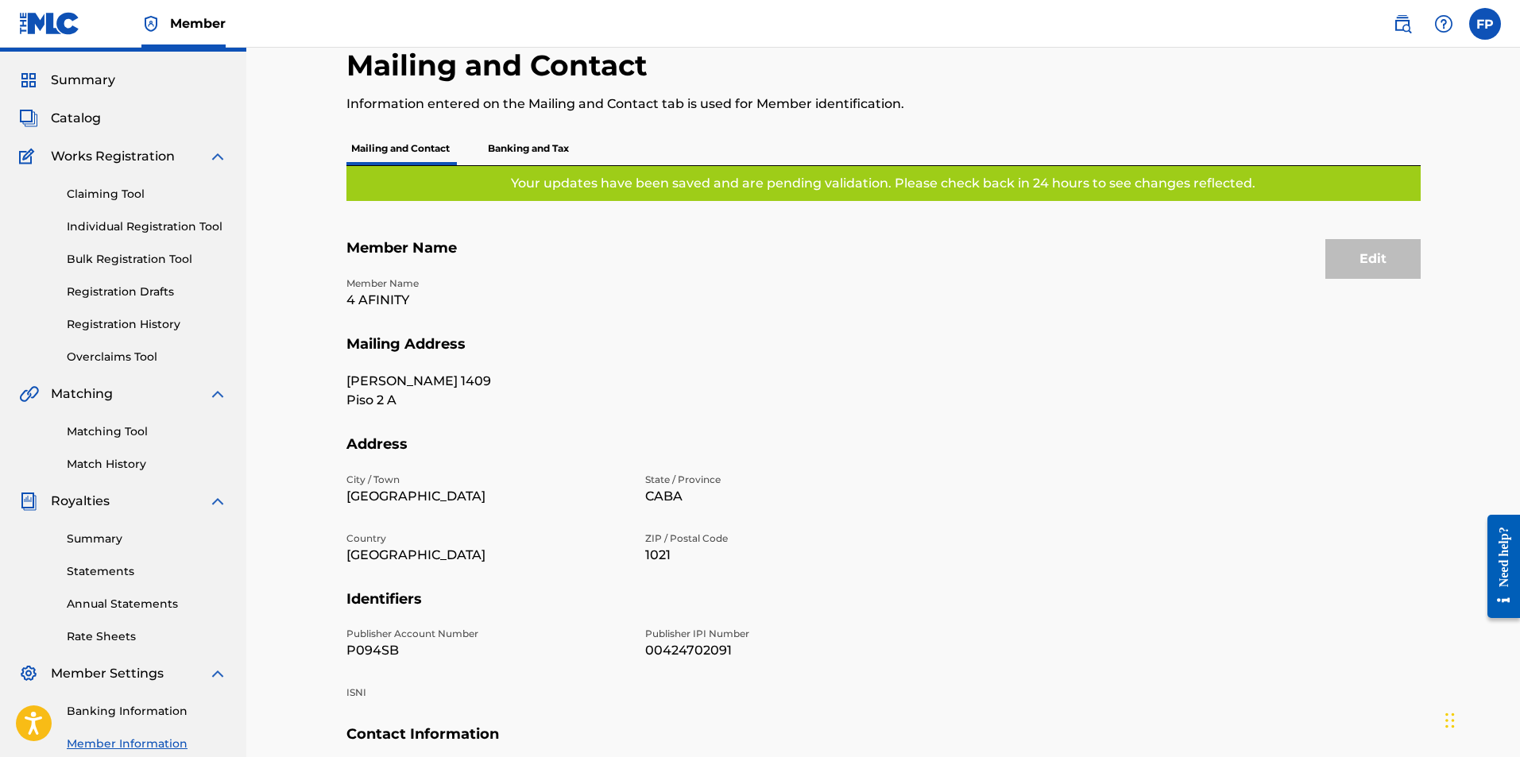
scroll to position [0, 0]
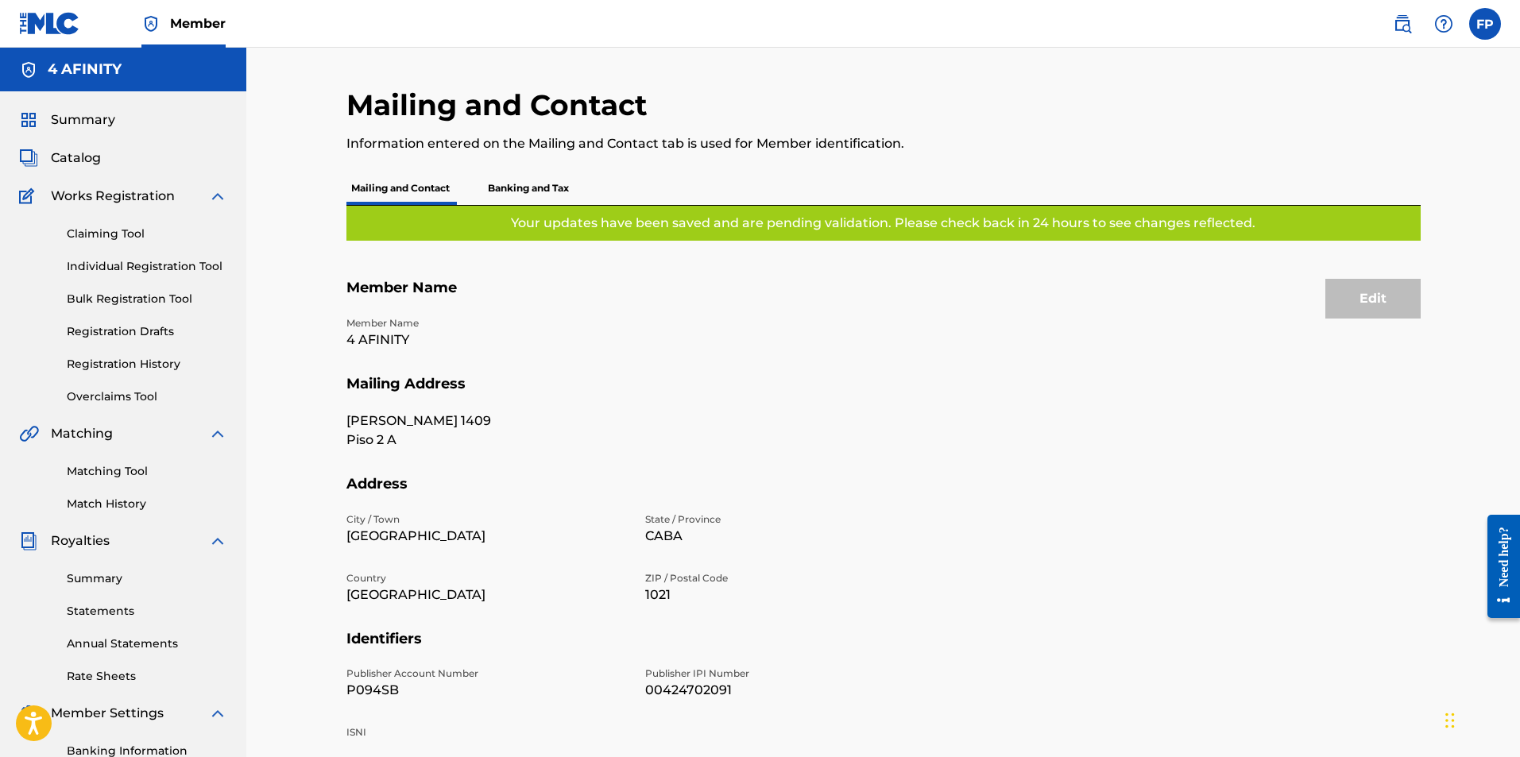
click at [558, 183] on p "Banking and Tax" at bounding box center [528, 188] width 91 height 33
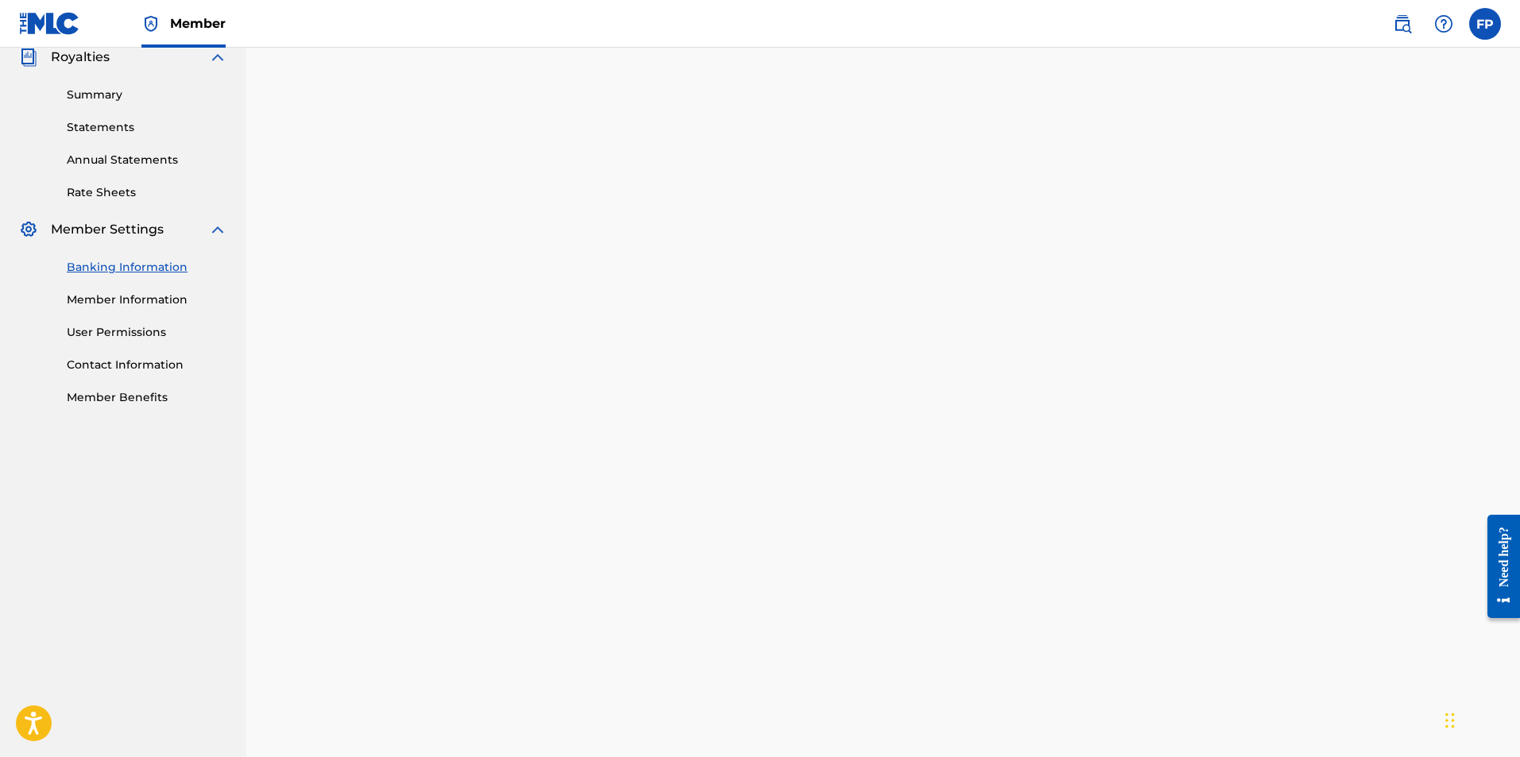
scroll to position [477, 0]
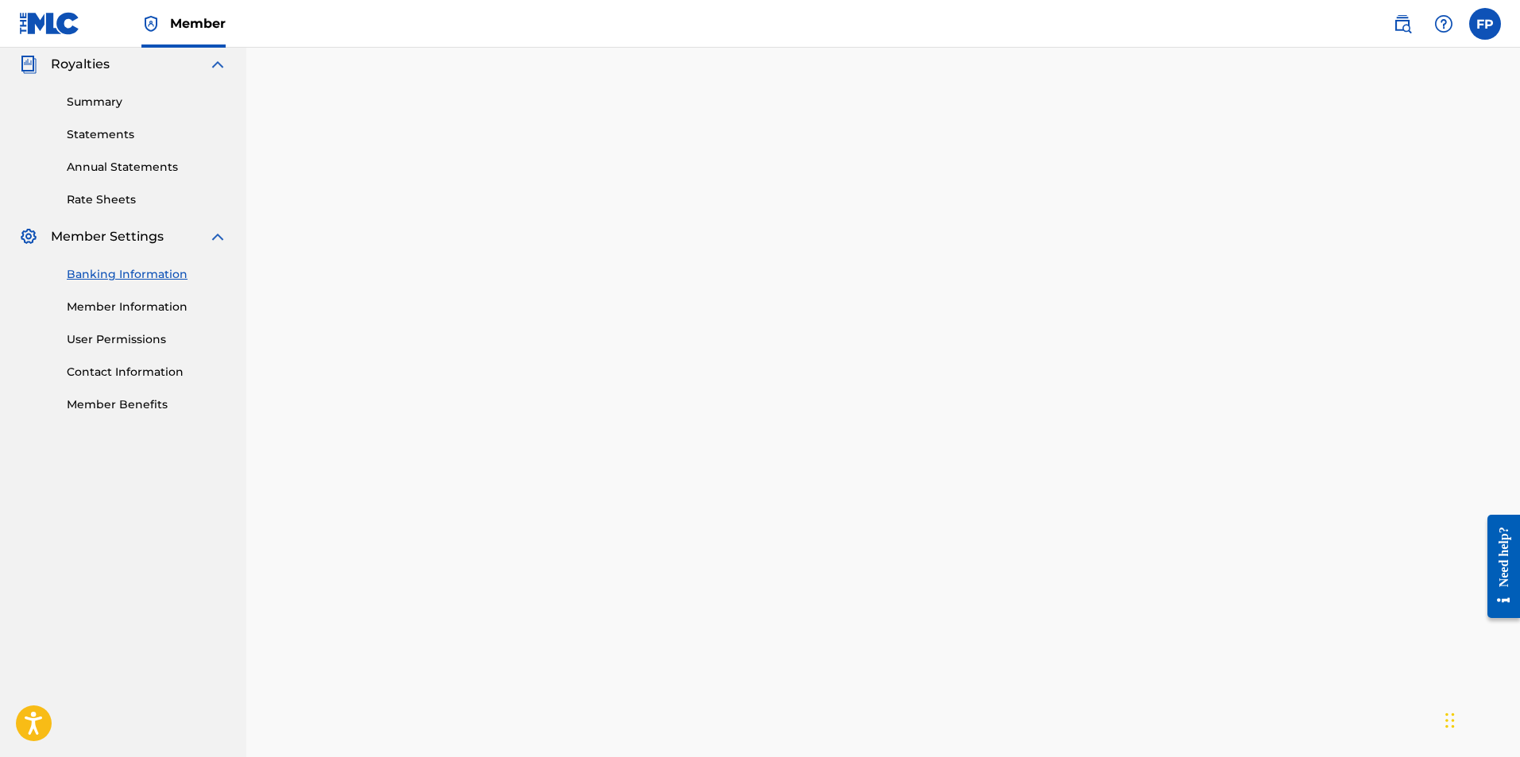
click at [1384, 229] on div "Payee: 4 AFINITY" at bounding box center [883, 534] width 1074 height 1499
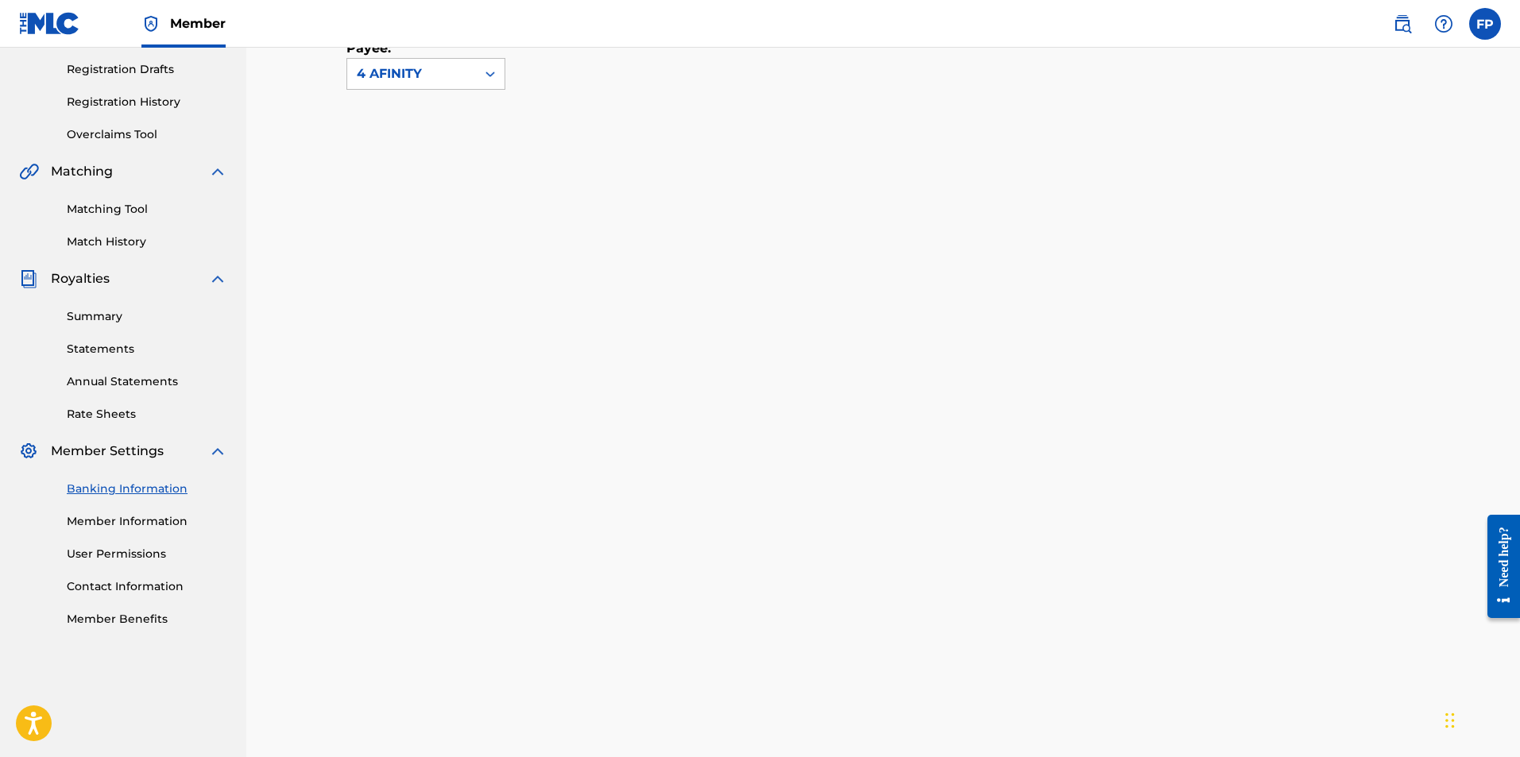
scroll to position [290, 0]
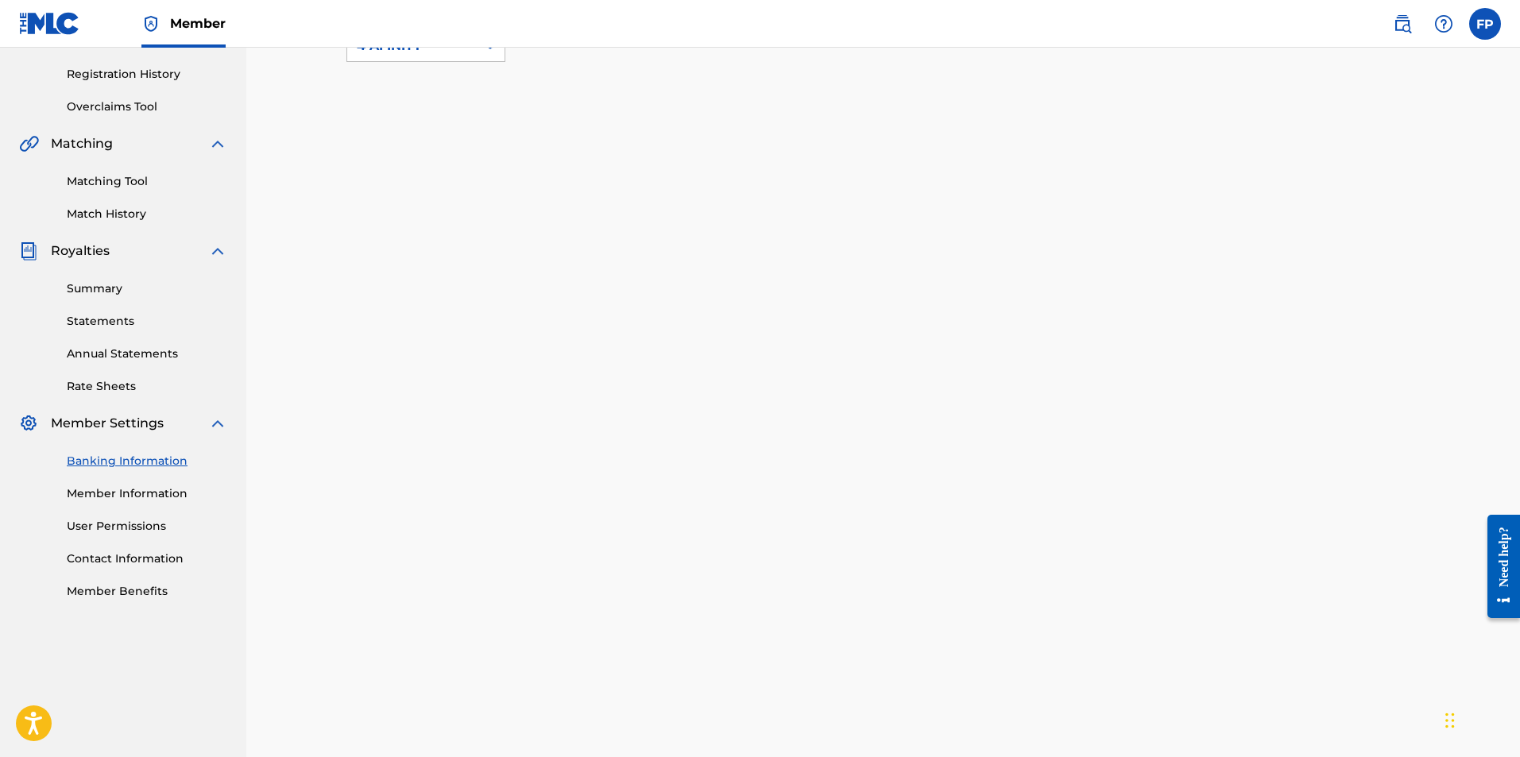
click at [1385, 286] on div "Payee: 4 AFINITY" at bounding box center [883, 707] width 1074 height 1472
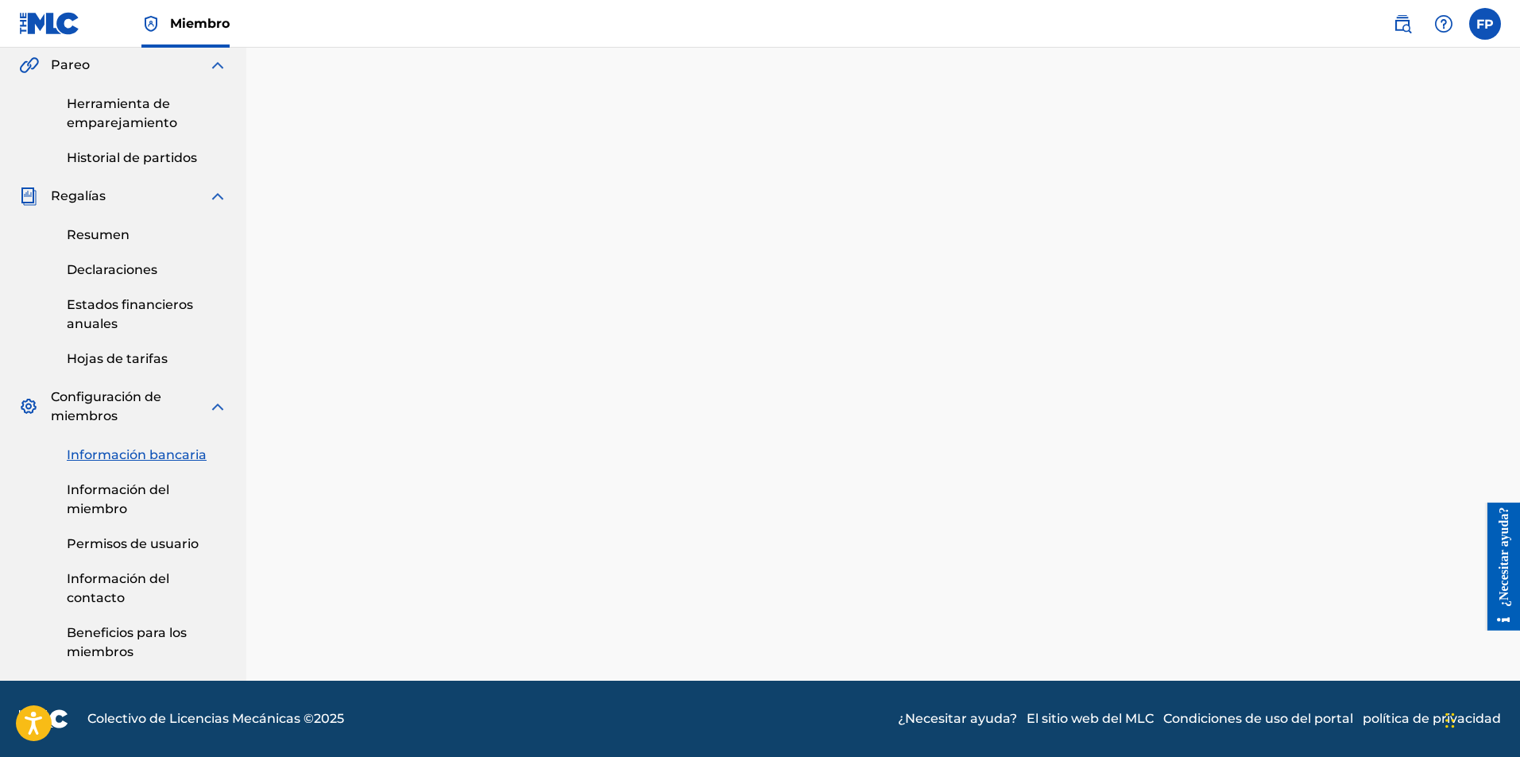
scroll to position [459, 0]
